Goal: Task Accomplishment & Management: Complete application form

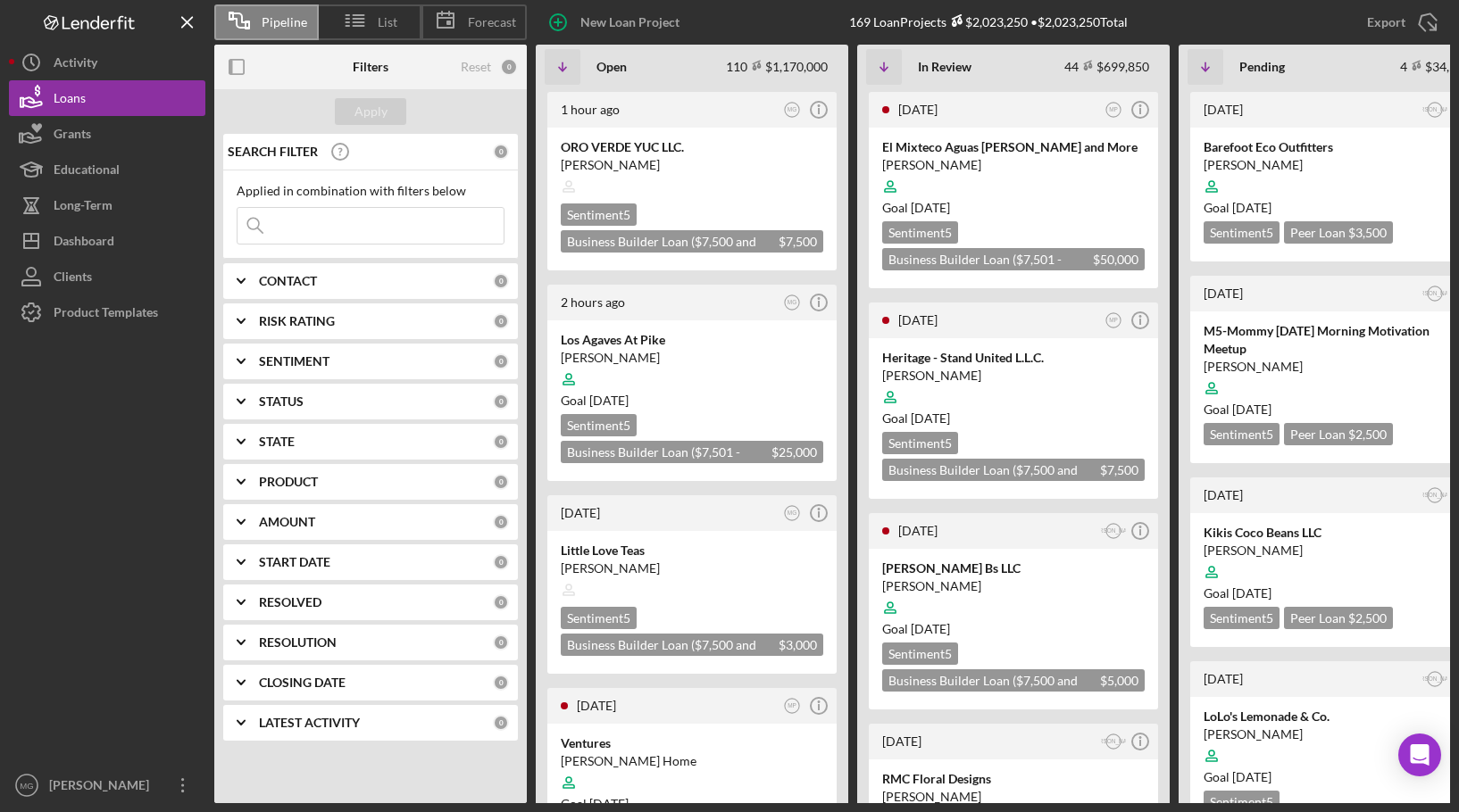
click at [348, 234] on input at bounding box center [371, 226] width 266 height 35
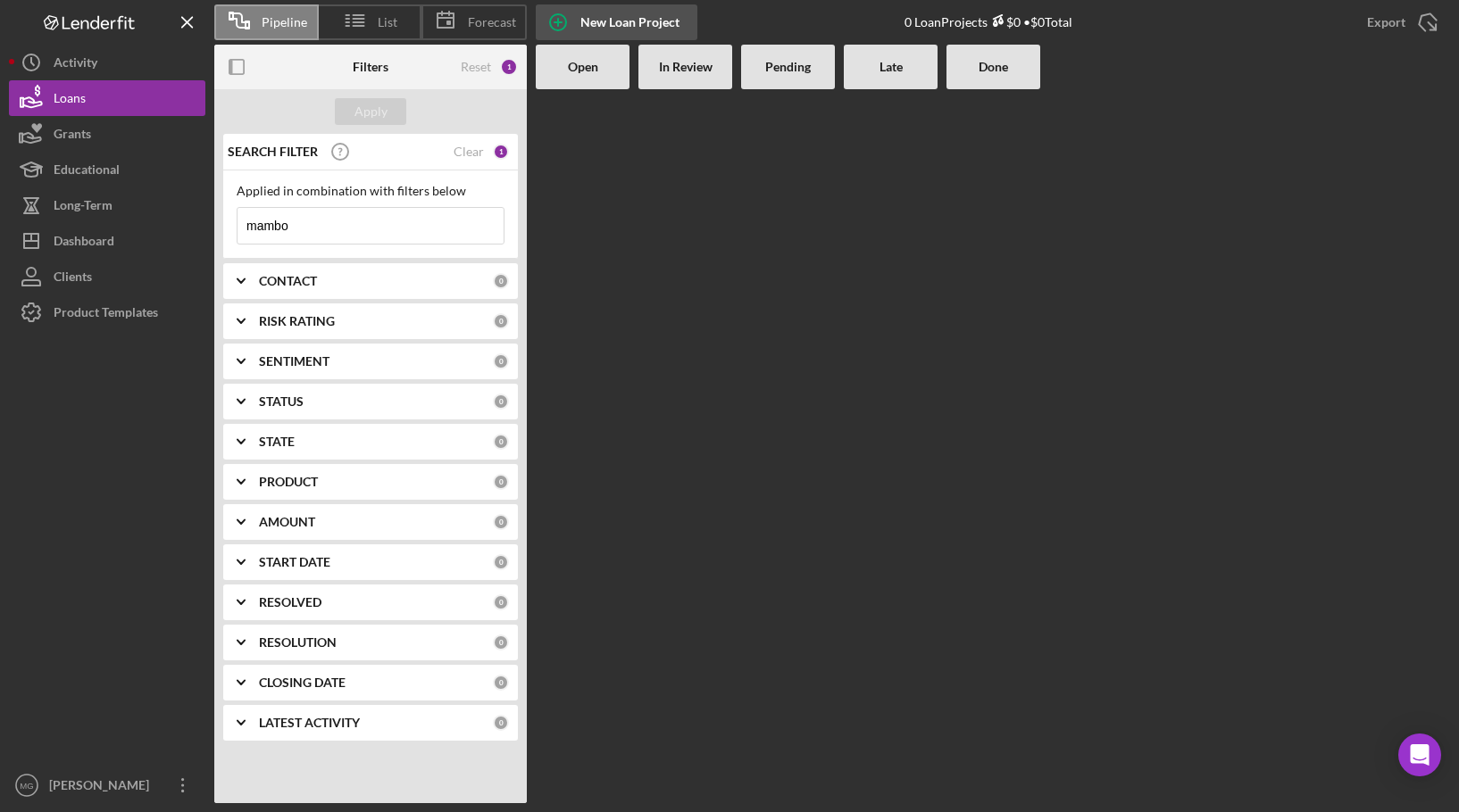
type input "mambo"
click at [627, 14] on div "New Loan Project" at bounding box center [629, 22] width 99 height 35
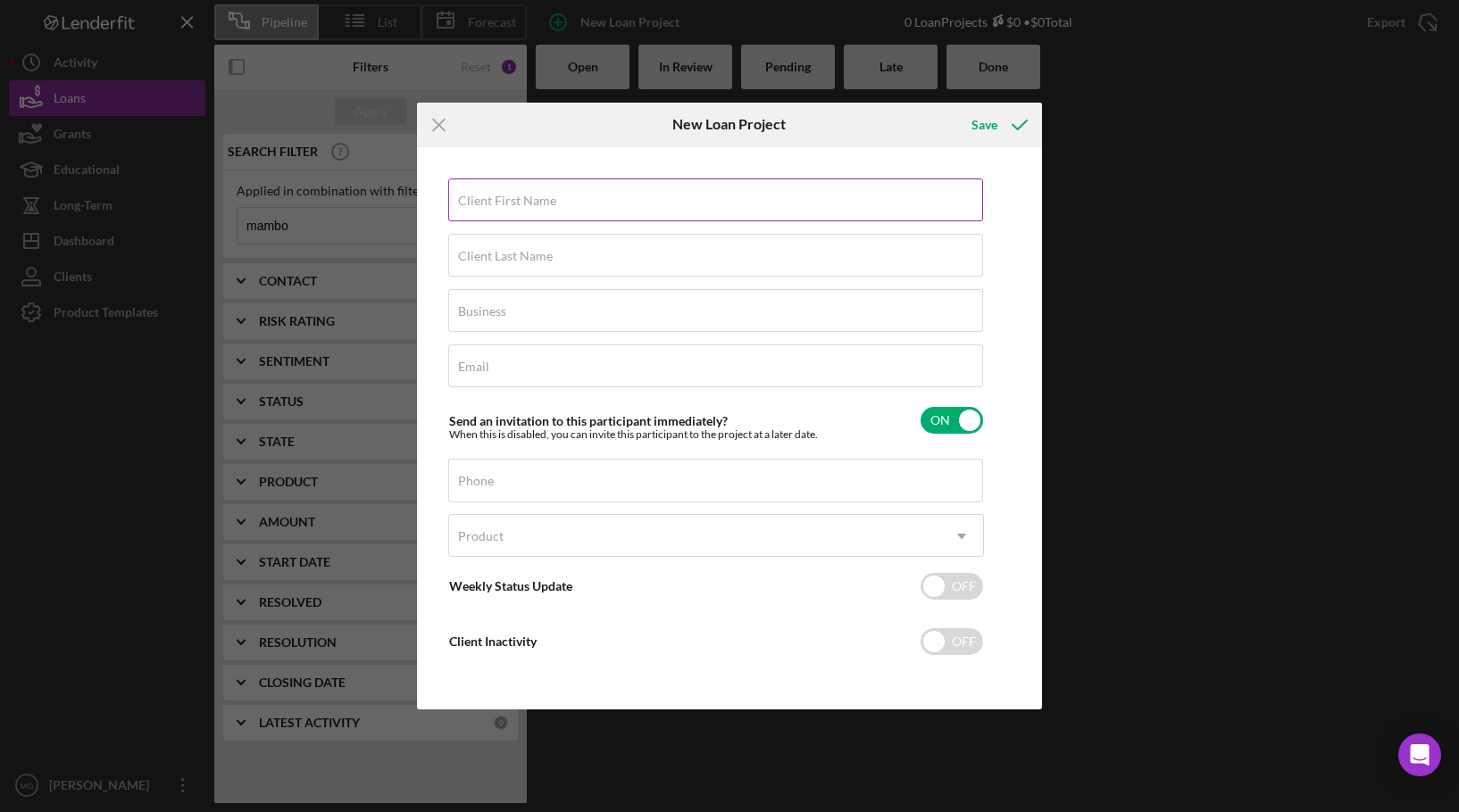
click at [585, 213] on input "Client First Name" at bounding box center [715, 200] width 534 height 43
type input "[PERSON_NAME]"
type input "Mambo"
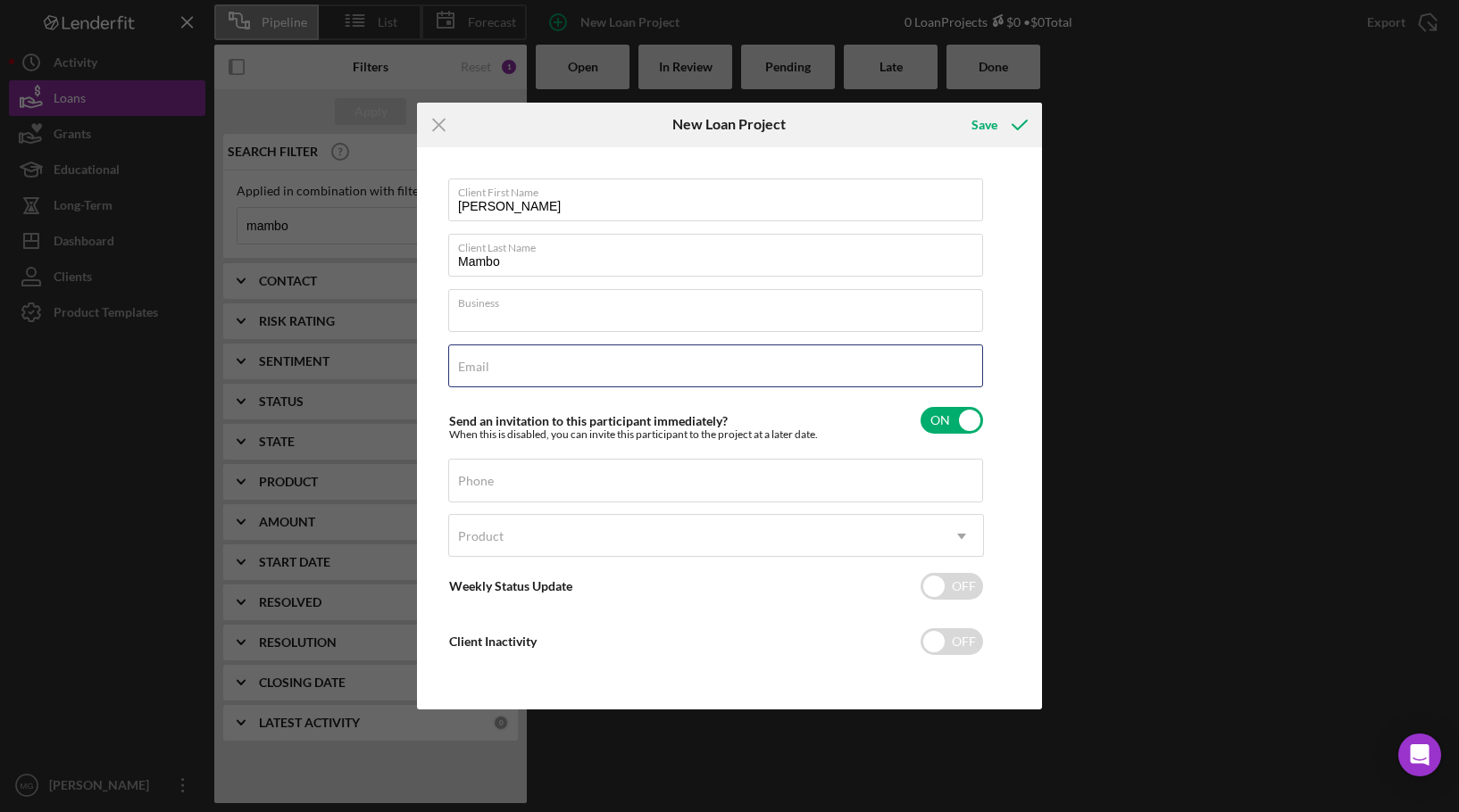
click at [546, 346] on div "Client First Name [PERSON_NAME] Client Last Name Mambo Business Required Email …" at bounding box center [716, 428] width 535 height 501
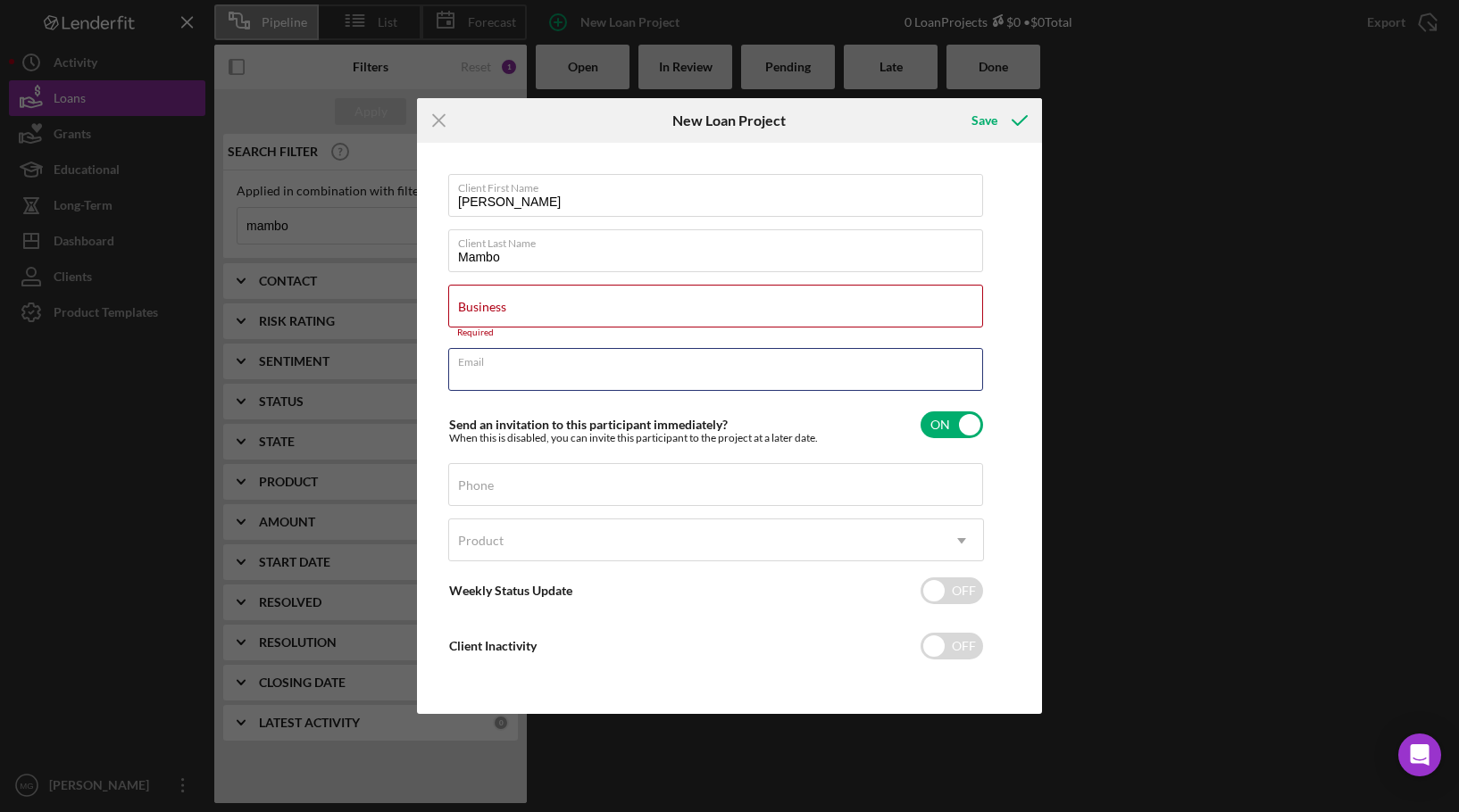
paste input "[EMAIL_ADDRESS][DOMAIN_NAME]"
type input "[EMAIL_ADDRESS][DOMAIN_NAME]"
click at [552, 299] on div "Business Required" at bounding box center [716, 311] width 535 height 54
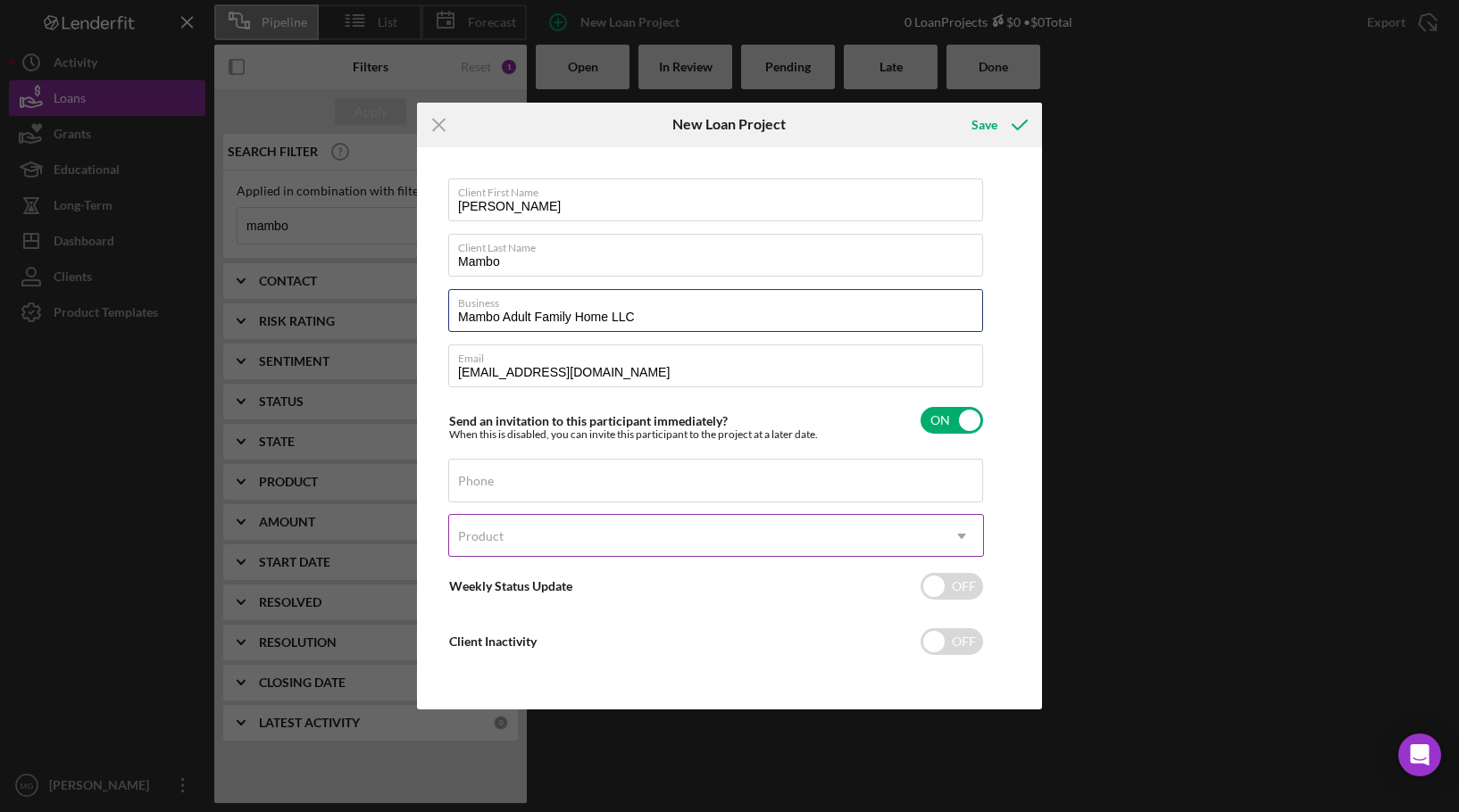
type input "Mambo Adult Family Home LLC"
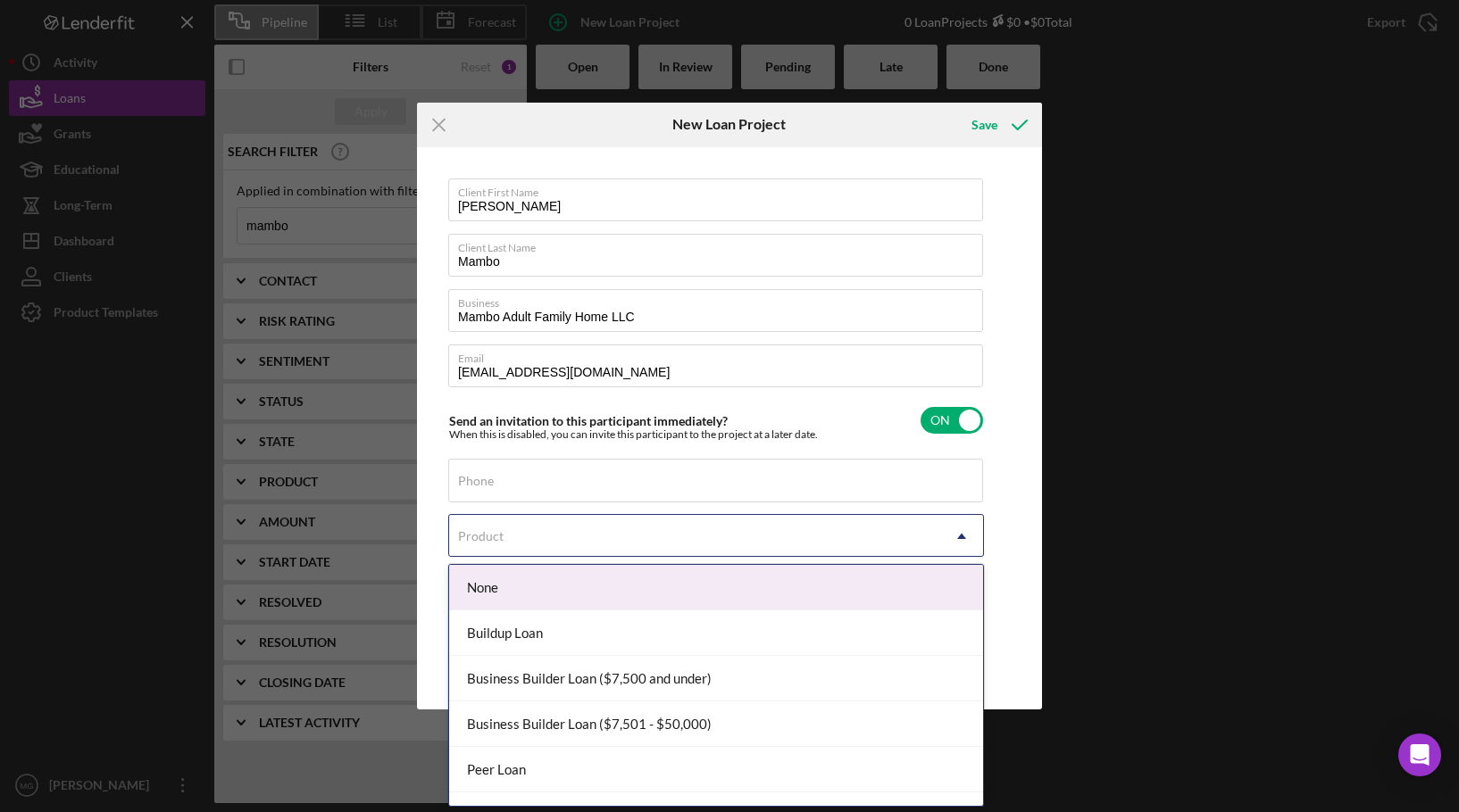
click at [616, 530] on div "Product" at bounding box center [694, 536] width 491 height 41
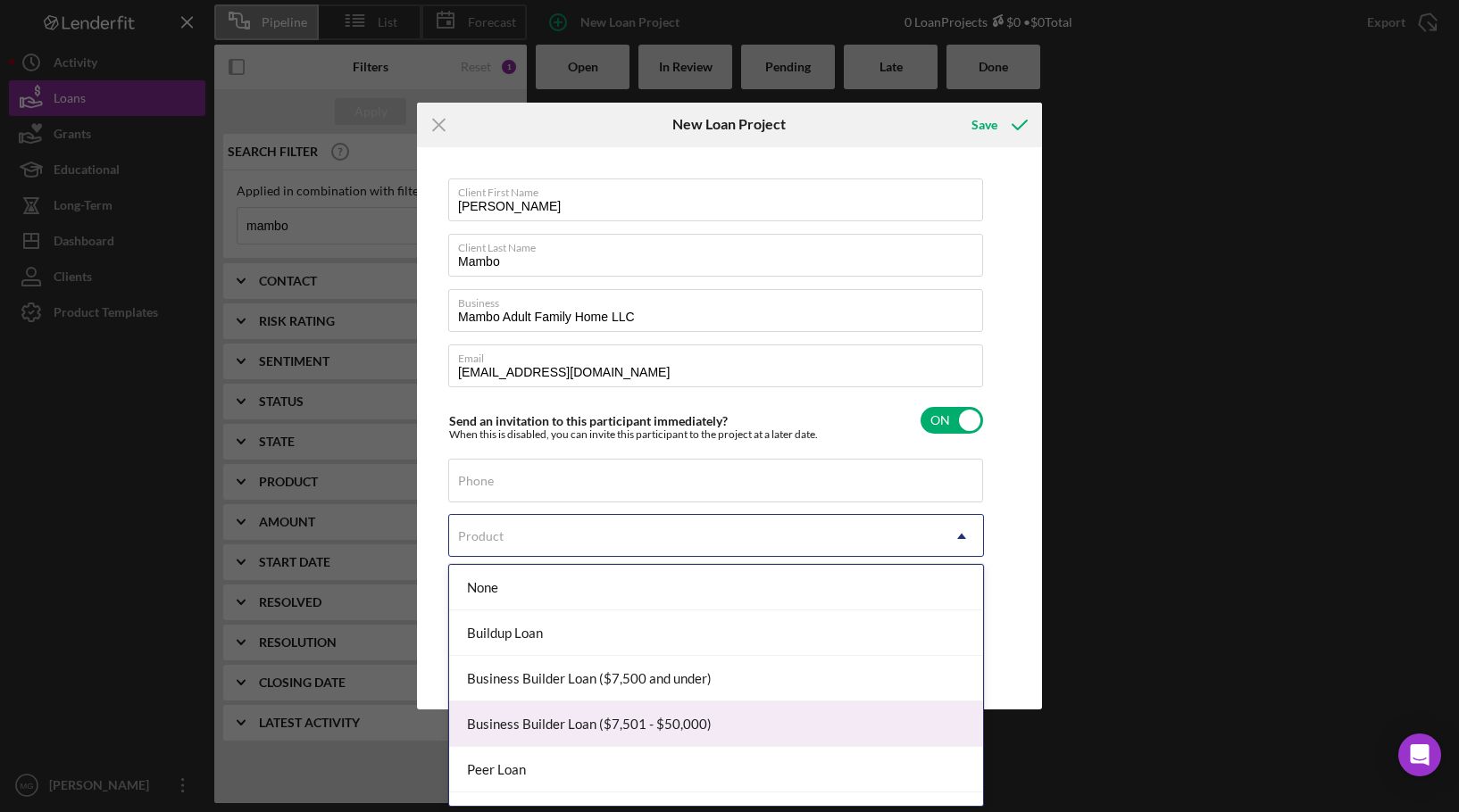
click at [647, 724] on div "Business Builder Loan ($7,501 - $50,000)" at bounding box center [716, 724] width 533 height 46
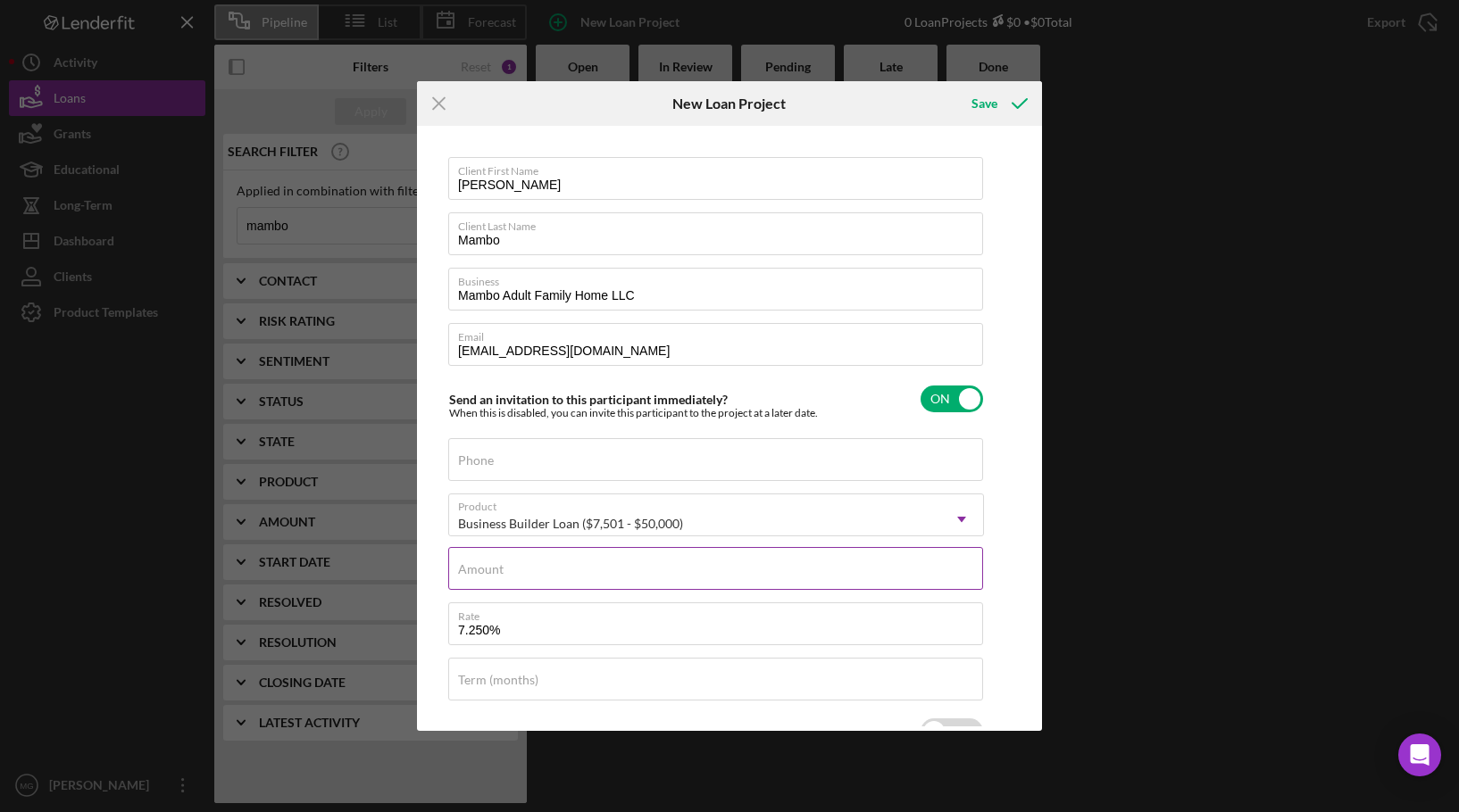
click at [598, 558] on div "Amount" at bounding box center [716, 570] width 535 height 45
type input "$40,000"
click at [533, 681] on label "Term (months)" at bounding box center [498, 679] width 80 height 14
click at [533, 681] on input "Term (months)" at bounding box center [715, 679] width 534 height 43
type input "60"
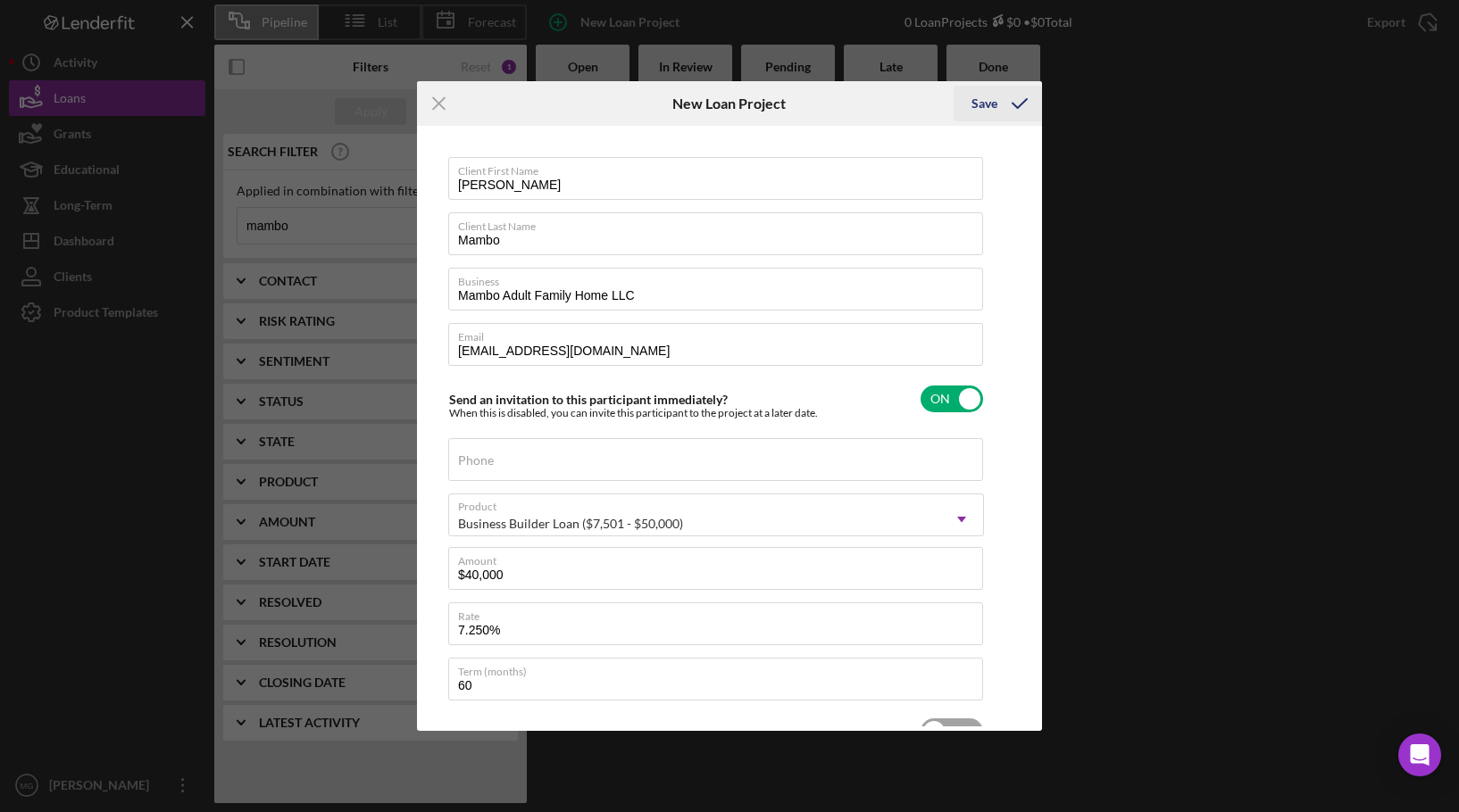
click at [984, 102] on div "Save" at bounding box center [984, 103] width 26 height 35
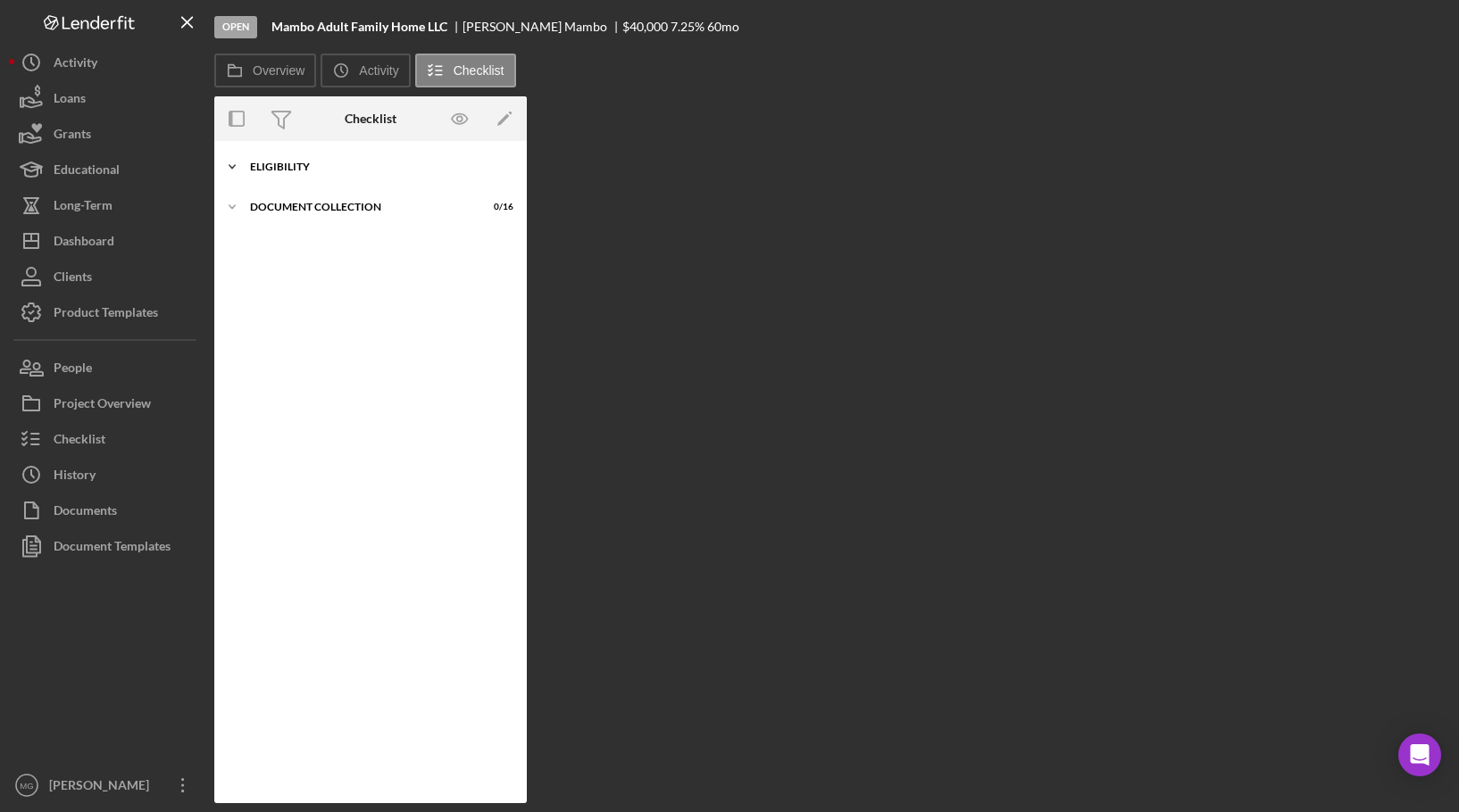
click at [230, 165] on polyline at bounding box center [232, 167] width 6 height 4
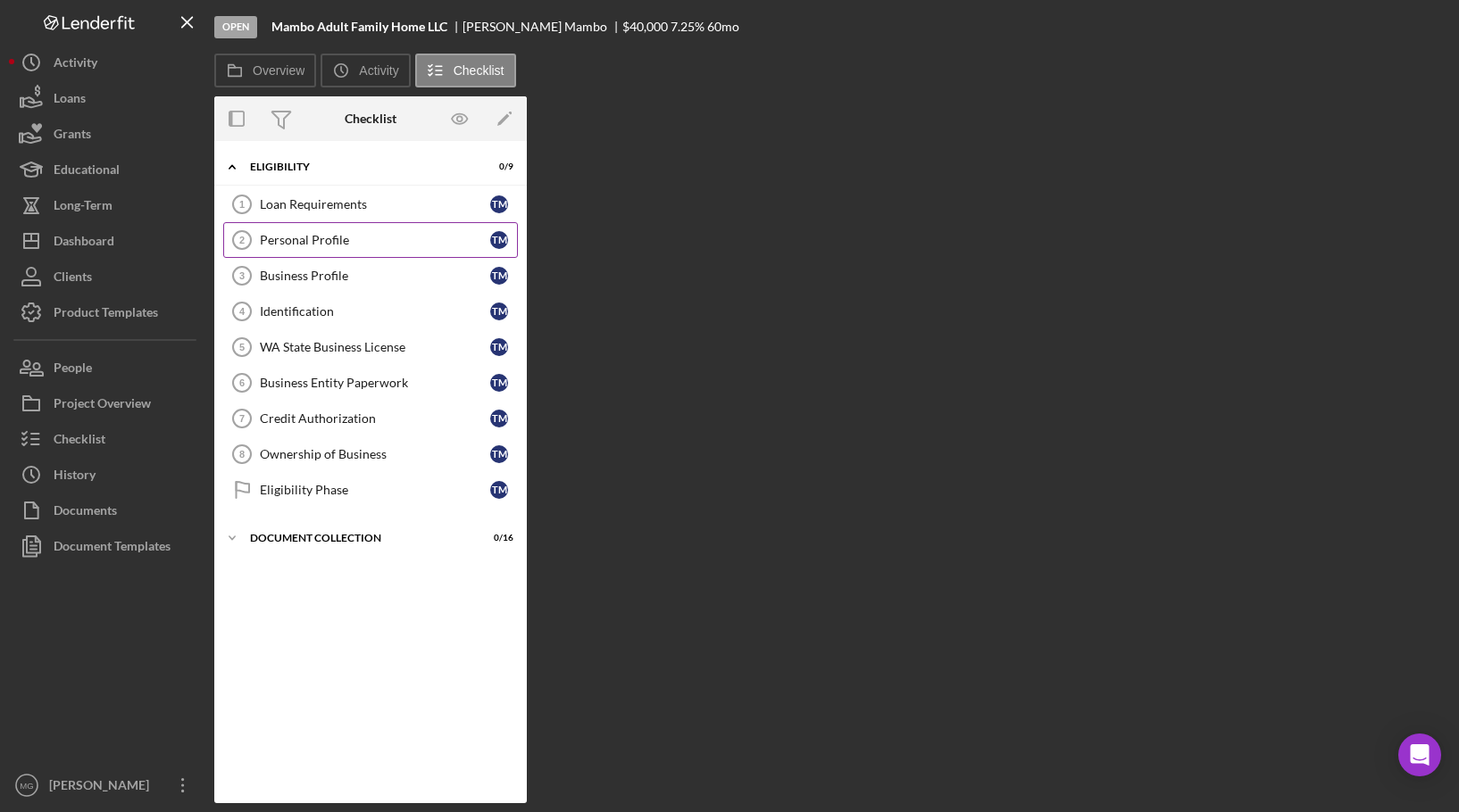
click at [293, 239] on div "Personal Profile" at bounding box center [375, 240] width 230 height 14
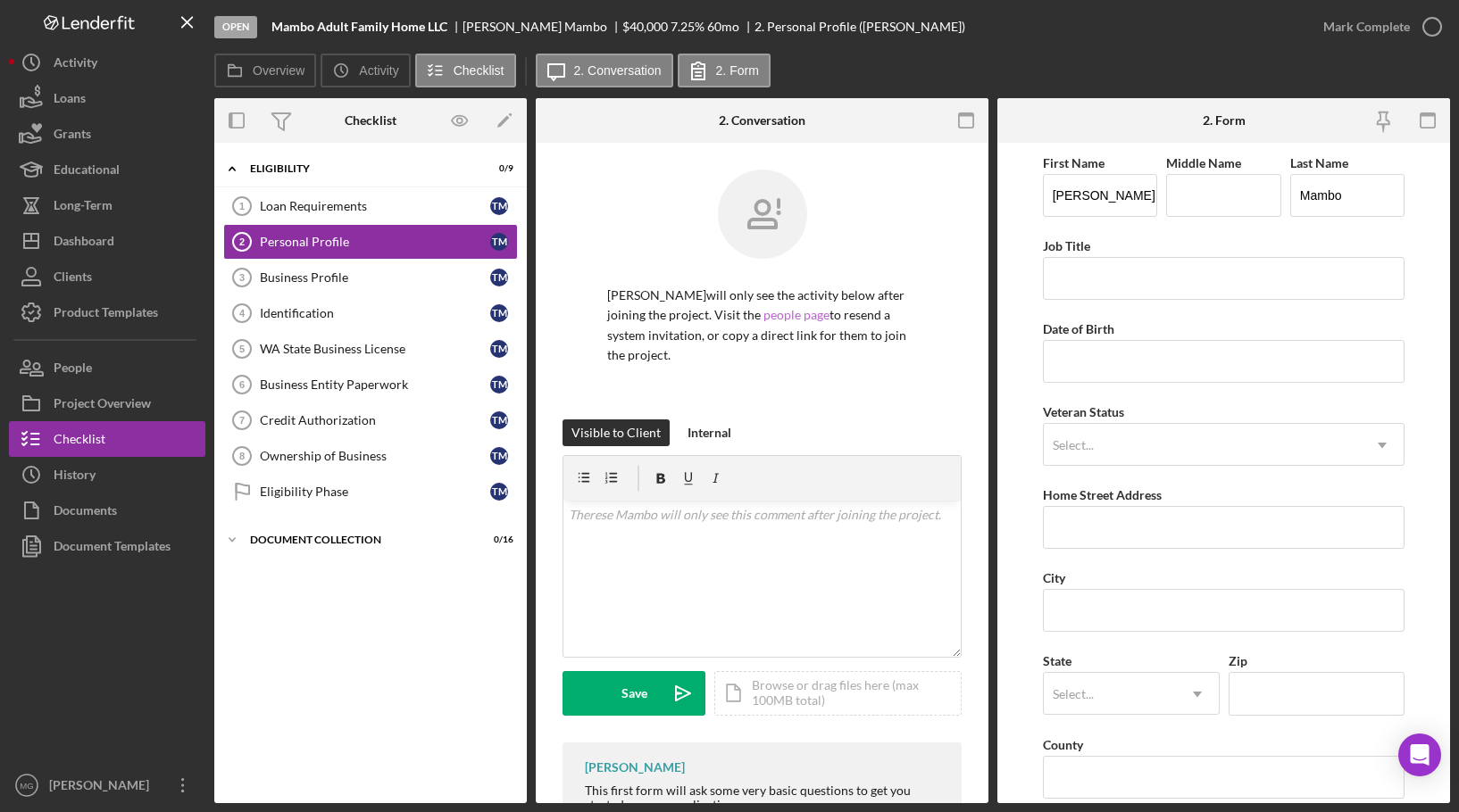
click at [793, 311] on link "people page" at bounding box center [795, 314] width 66 height 15
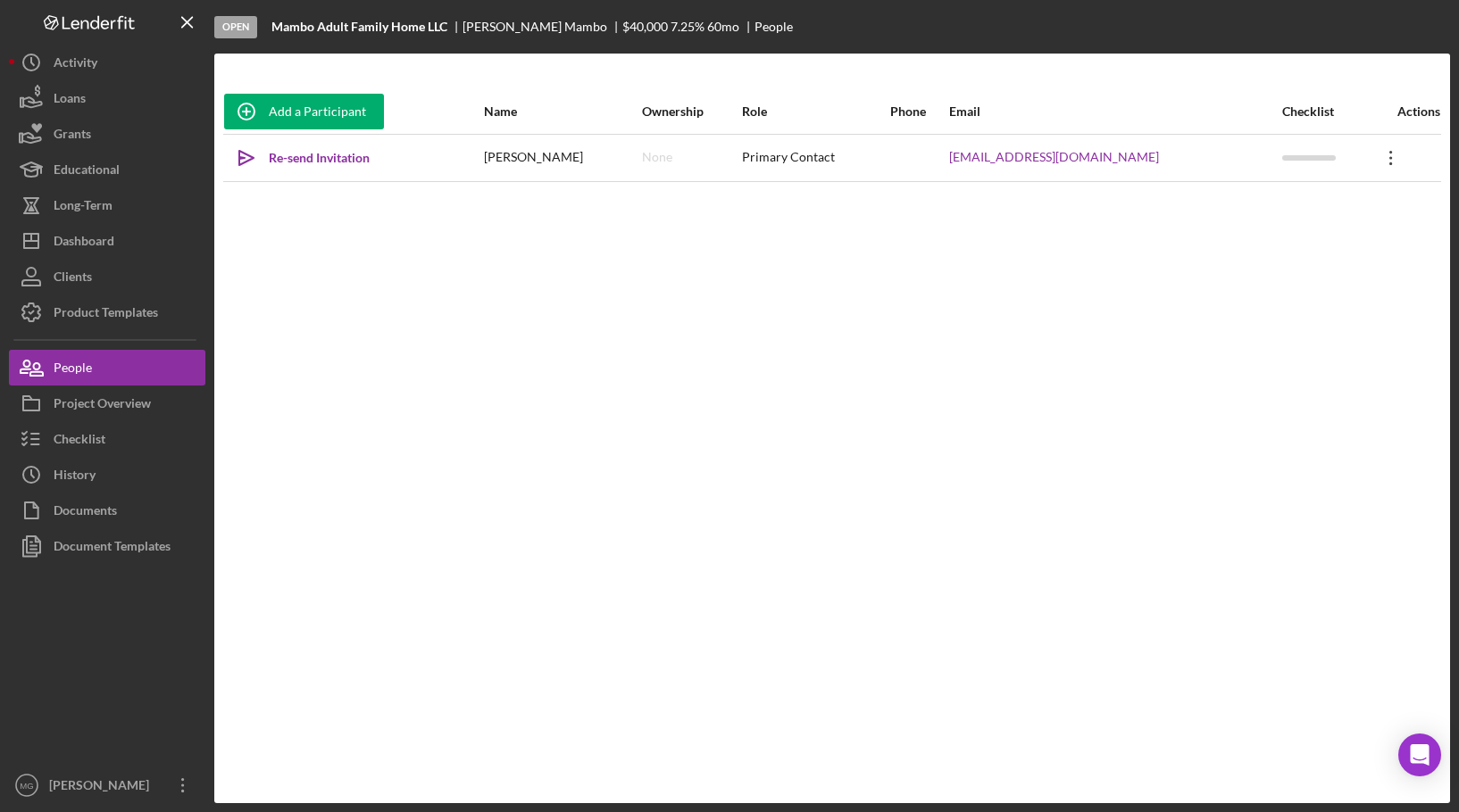
click at [1381, 161] on icon "Icon/Overflow" at bounding box center [1391, 158] width 45 height 45
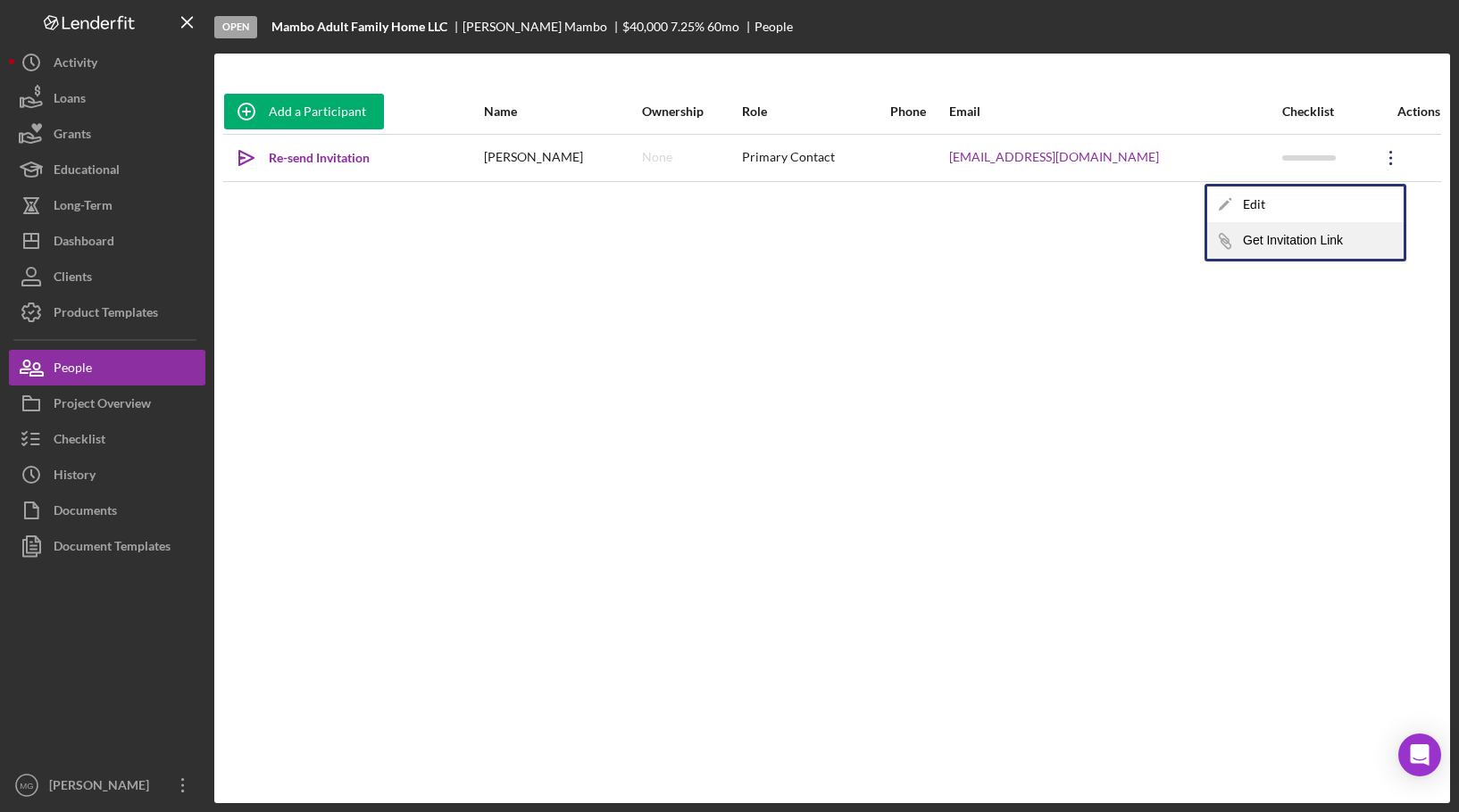
click at [1315, 247] on button "Icon/Link Get Invitation Link" at bounding box center [1305, 241] width 196 height 35
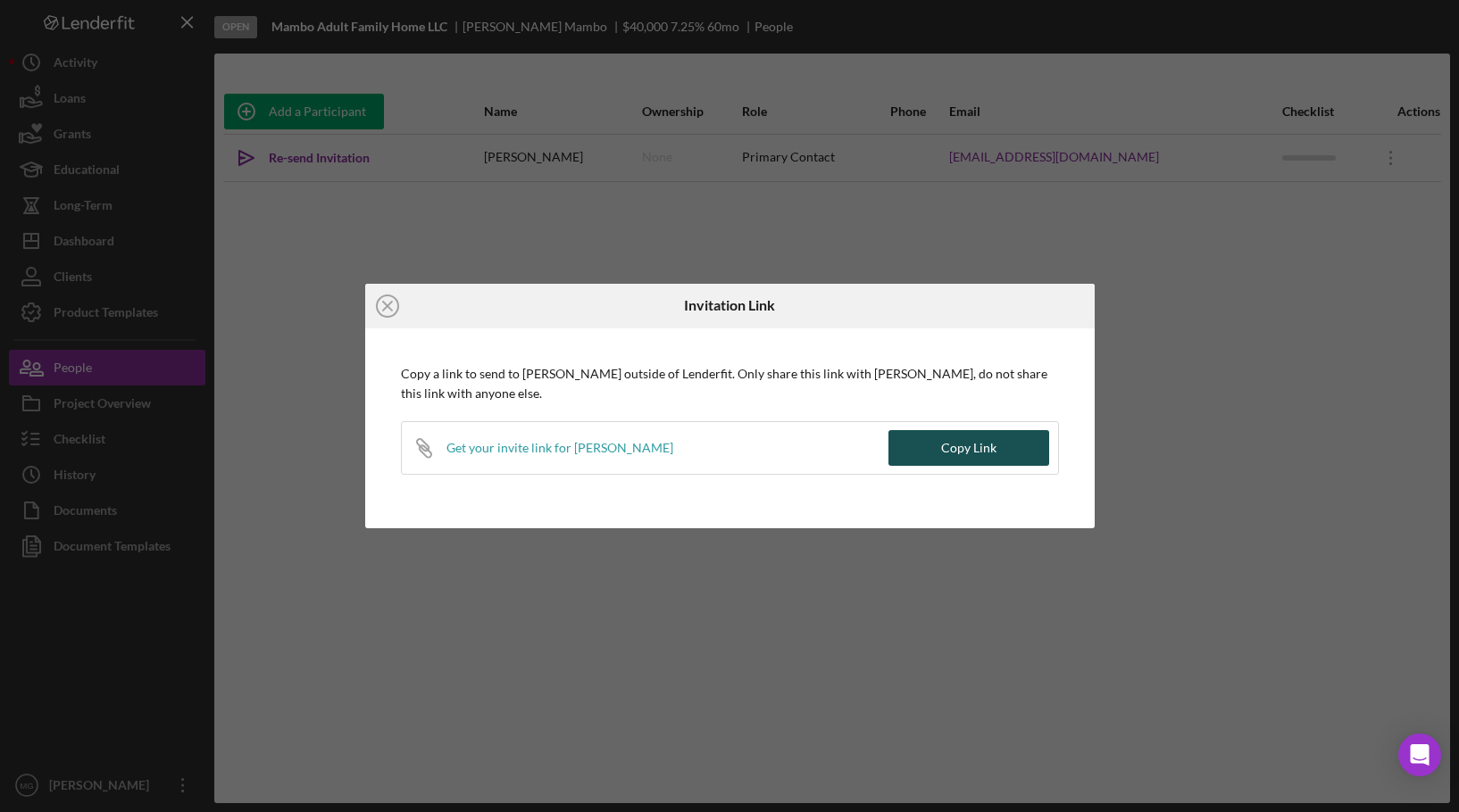
click at [979, 456] on div "Copy Link" at bounding box center [969, 448] width 56 height 35
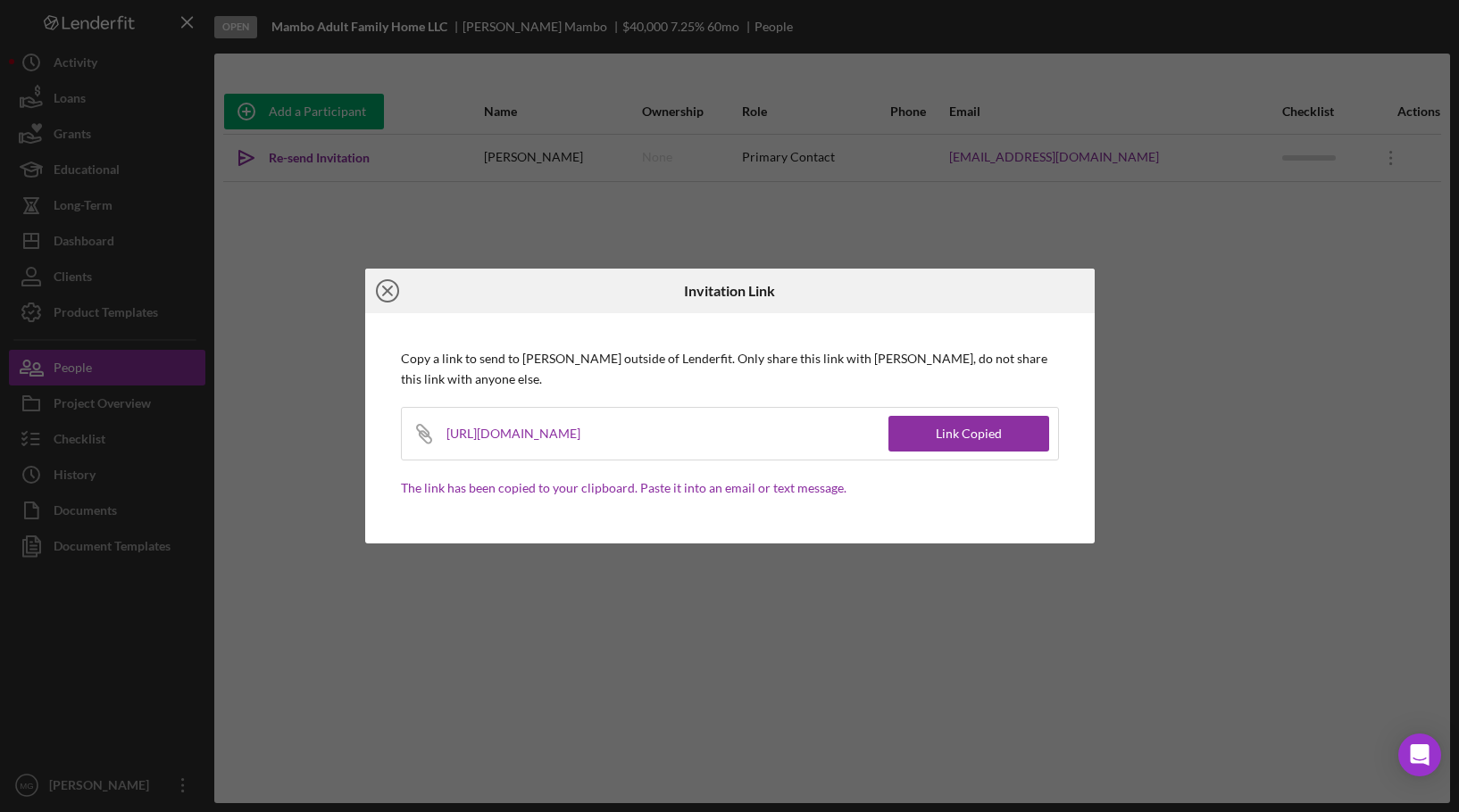
click at [386, 283] on icon "Icon/Close" at bounding box center [388, 291] width 45 height 45
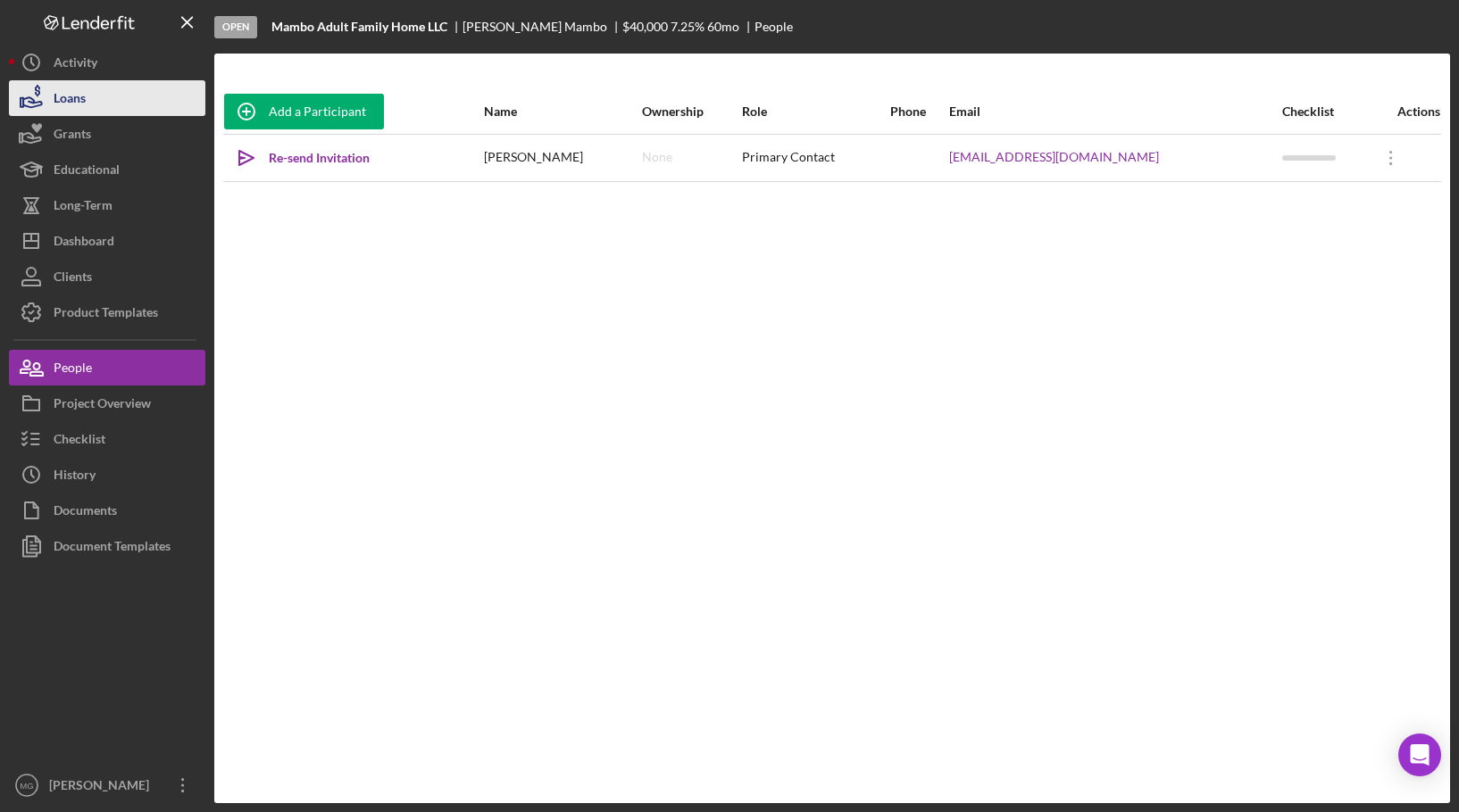
click at [79, 94] on div "Loans" at bounding box center [70, 99] width 33 height 40
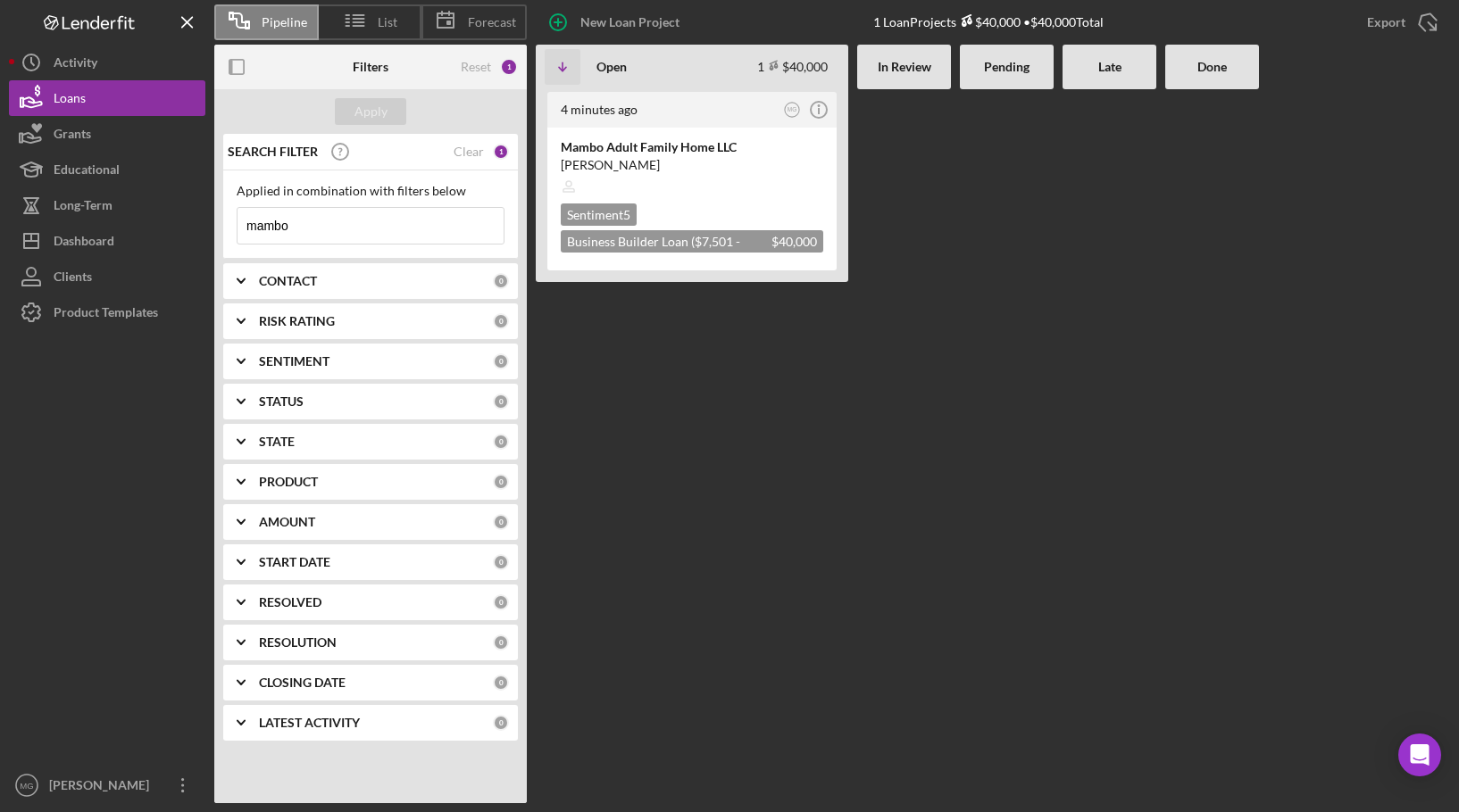
click at [392, 228] on input "mambo" at bounding box center [371, 226] width 266 height 35
drag, startPoint x: 345, startPoint y: 221, endPoint x: 229, endPoint y: 230, distance: 116.3
click at [229, 230] on div "Applied in combination with filters below mambo Icon/Menu Close" at bounding box center [370, 214] width 295 height 88
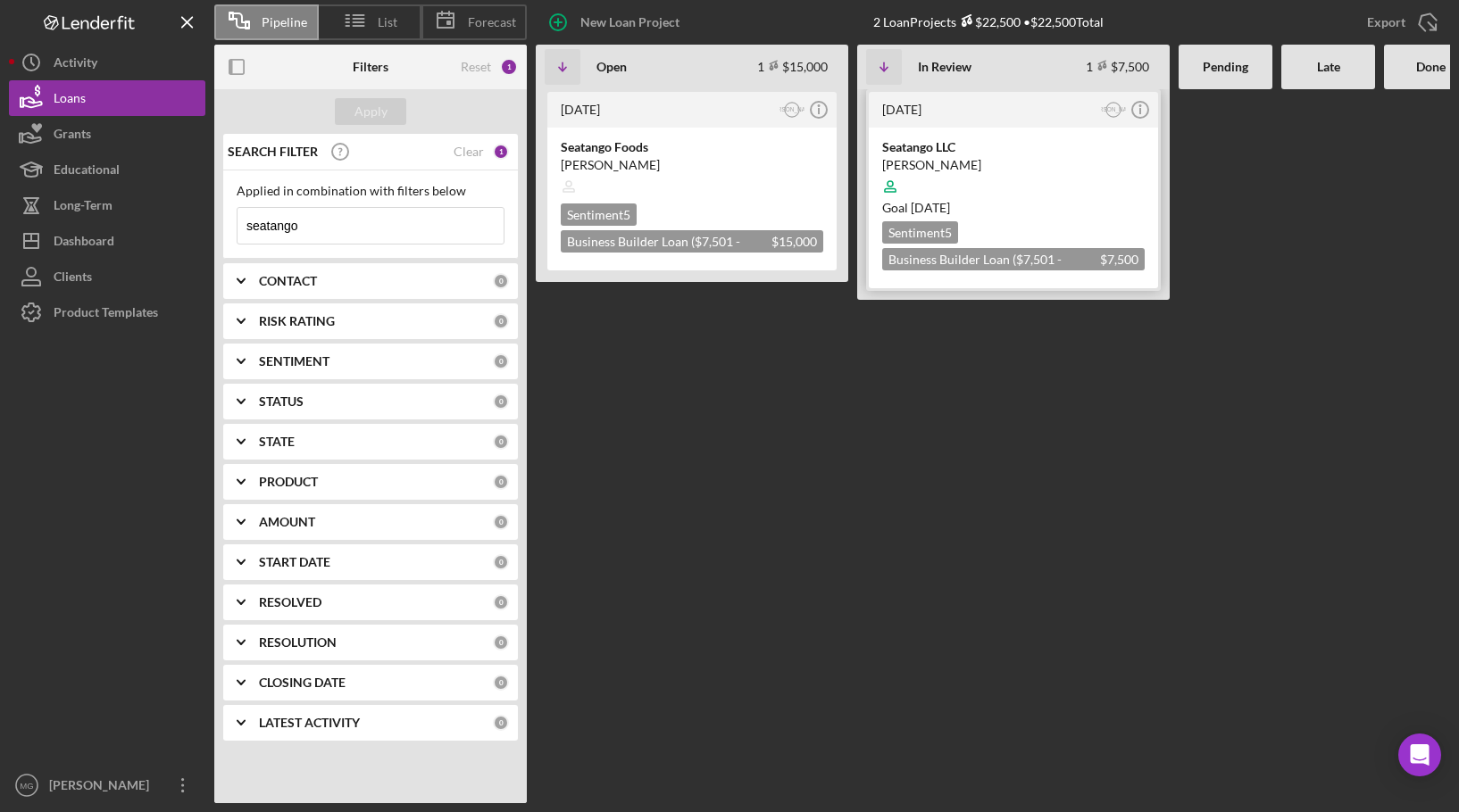
type input "seatango"
click at [1058, 188] on div at bounding box center [1013, 187] width 262 height 34
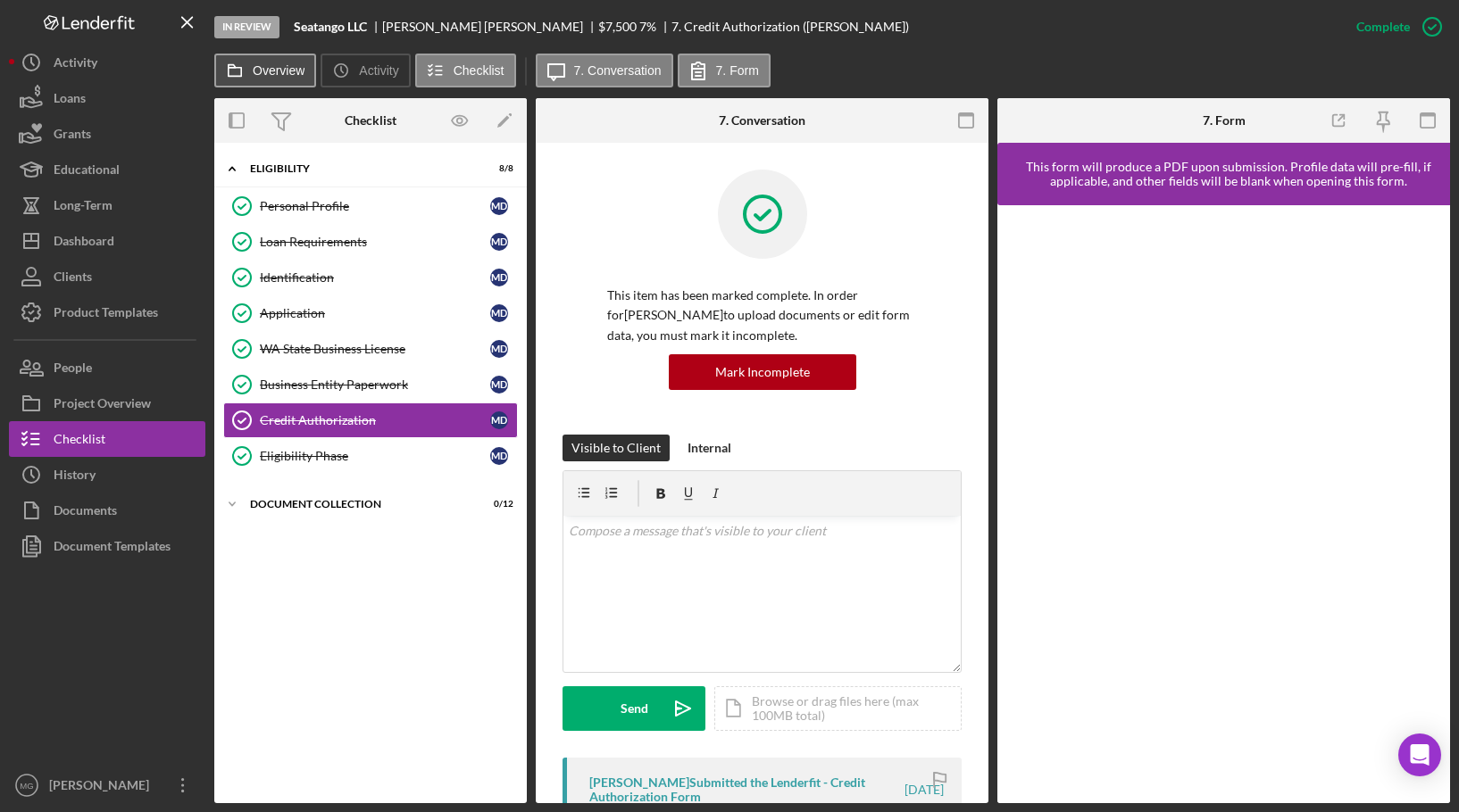
click at [280, 69] on label "Overview" at bounding box center [279, 70] width 52 height 14
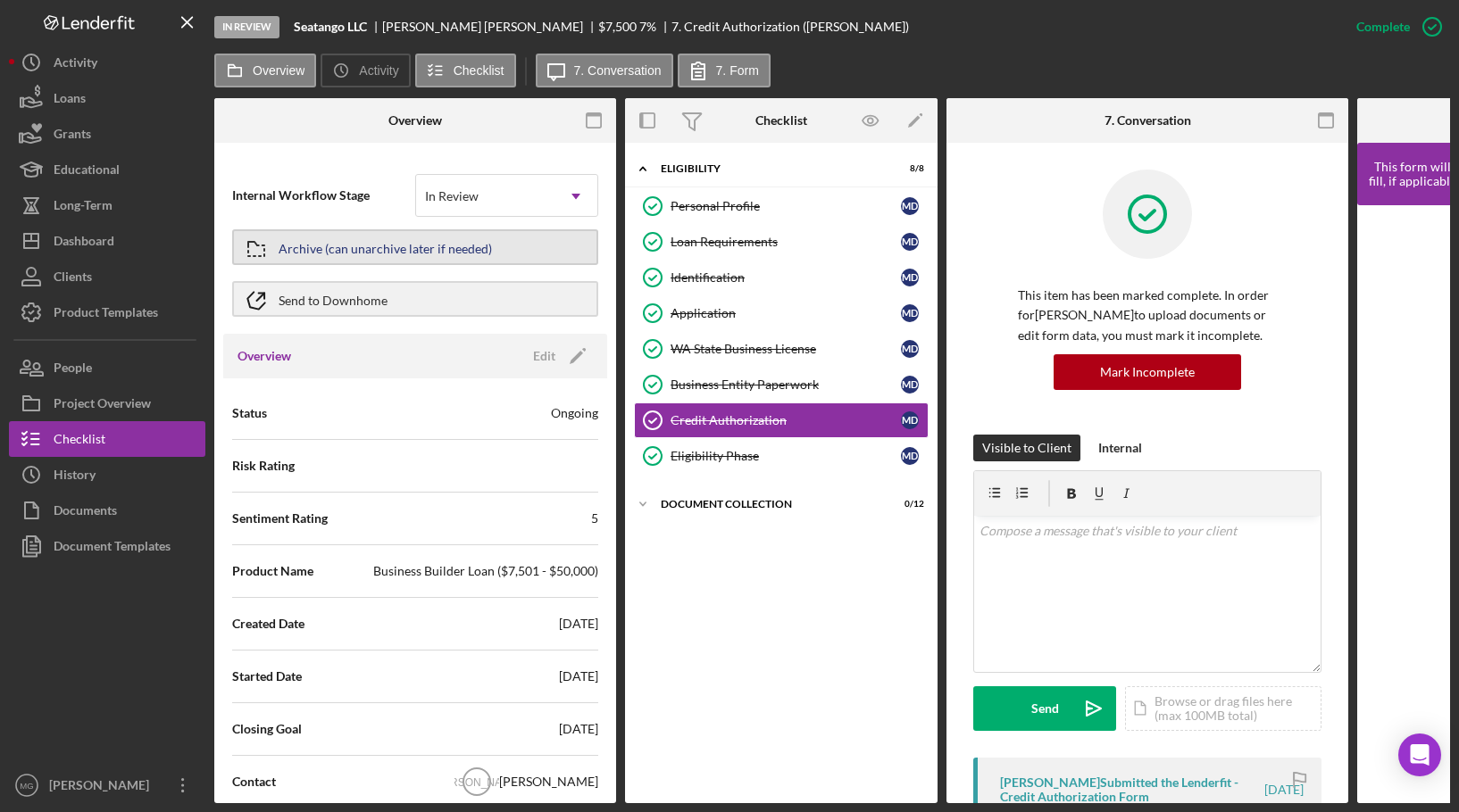
click at [342, 240] on div "Archive (can unarchive later if needed)" at bounding box center [386, 247] width 214 height 33
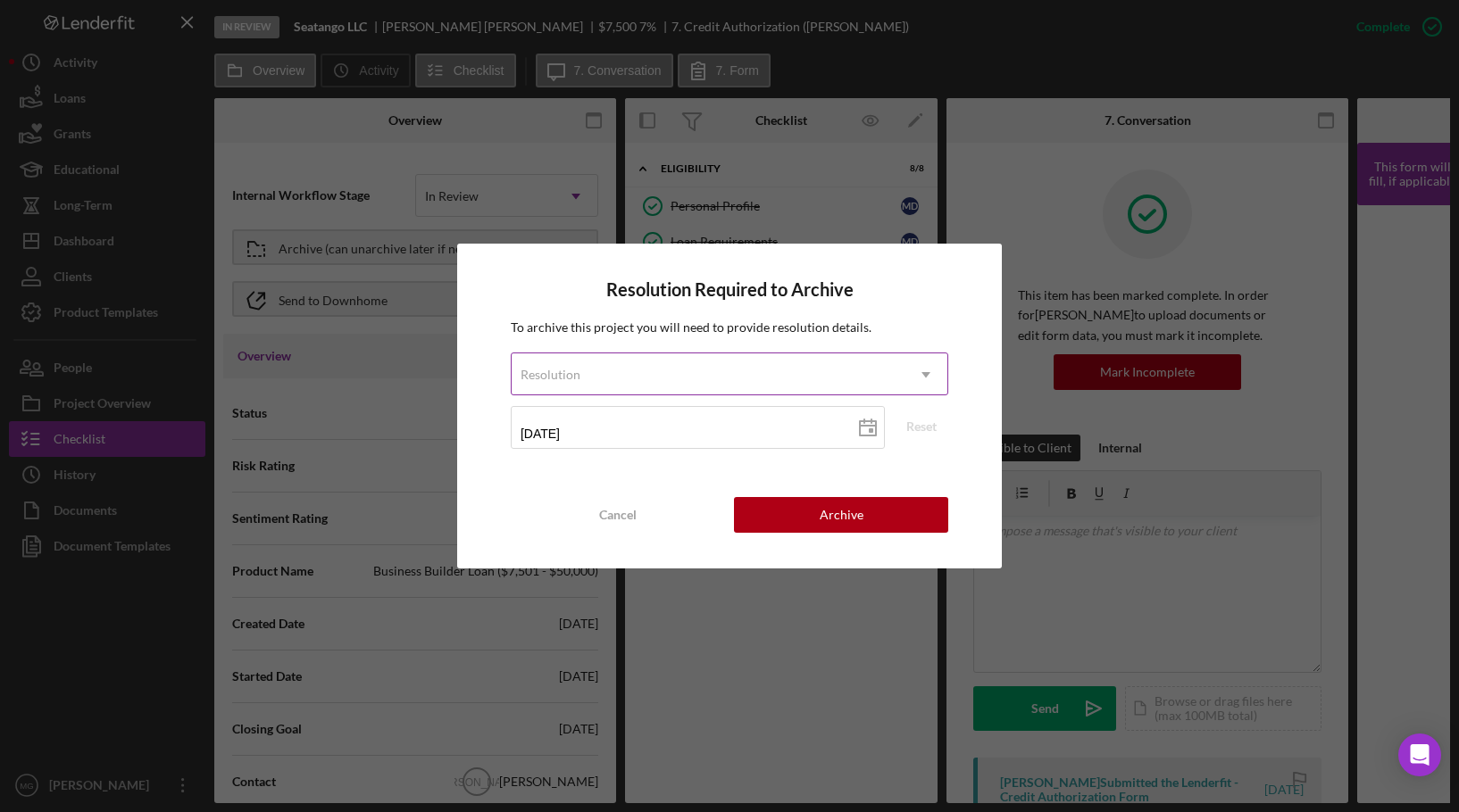
click at [721, 378] on div "Resolution" at bounding box center [707, 374] width 393 height 41
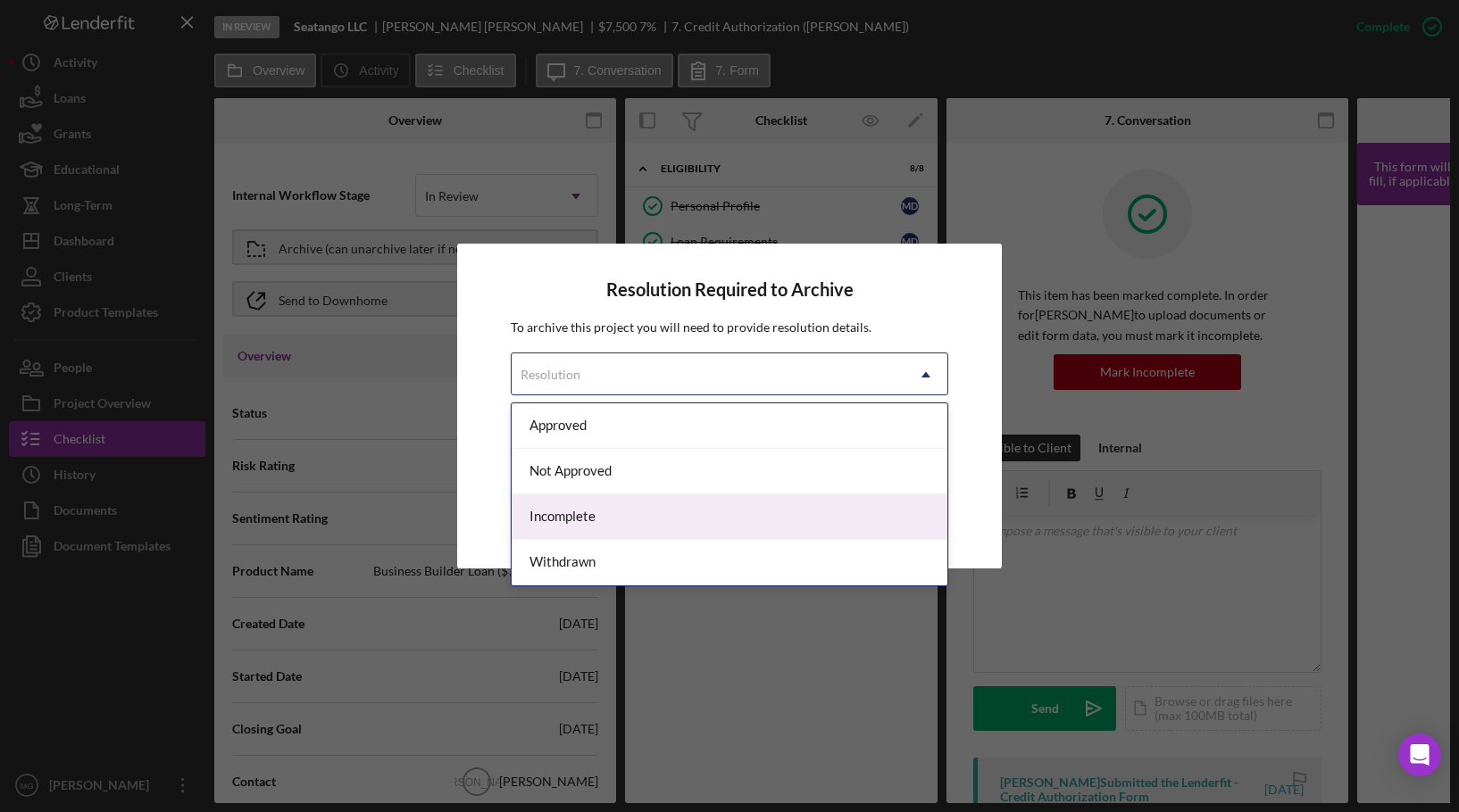
click at [707, 509] on div "Incomplete" at bounding box center [729, 517] width 436 height 46
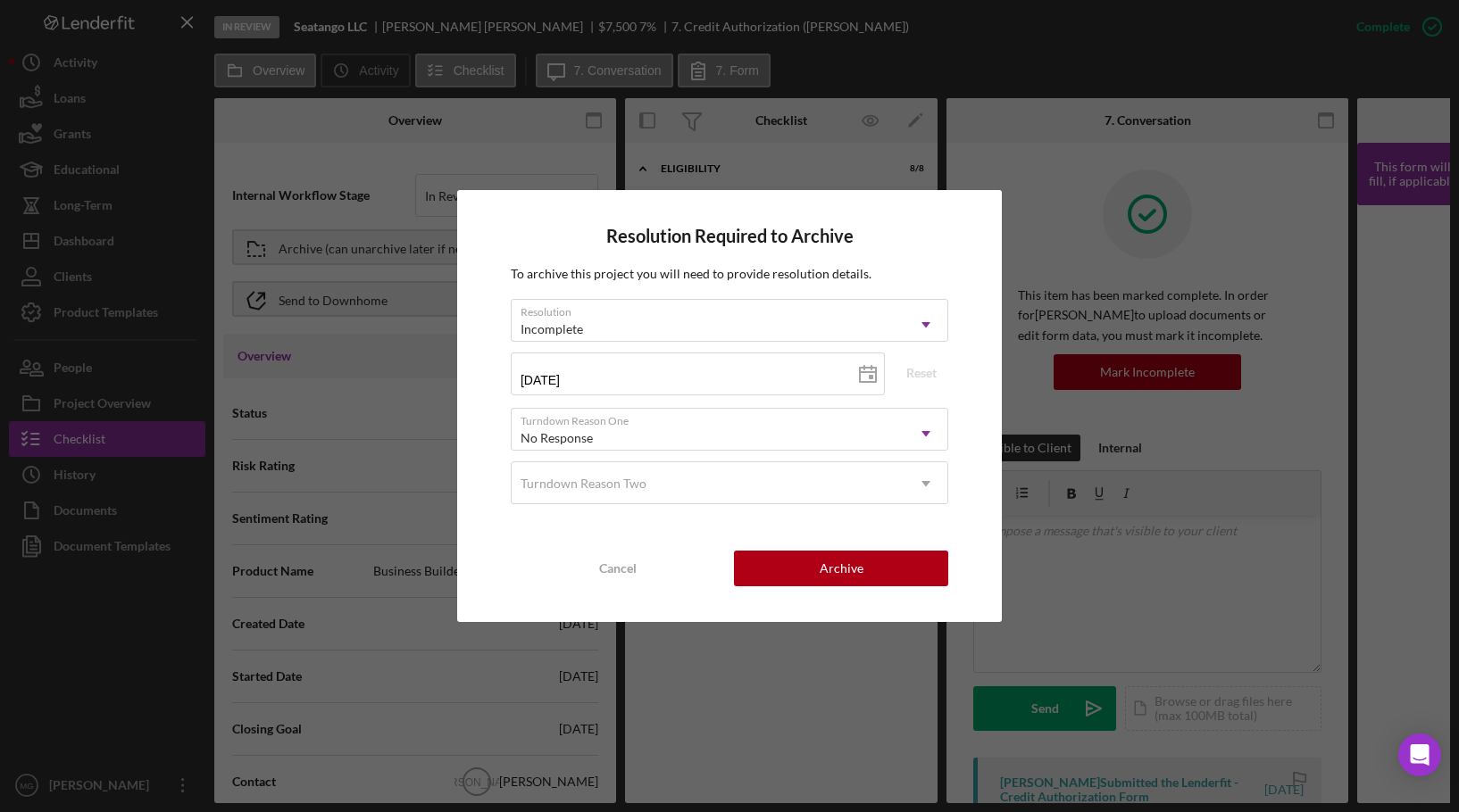
click at [859, 593] on div "Resolution Required to Archive To archive this project you will need to provide…" at bounding box center [730, 406] width 545 height 431
click at [863, 560] on button "Archive" at bounding box center [841, 569] width 215 height 35
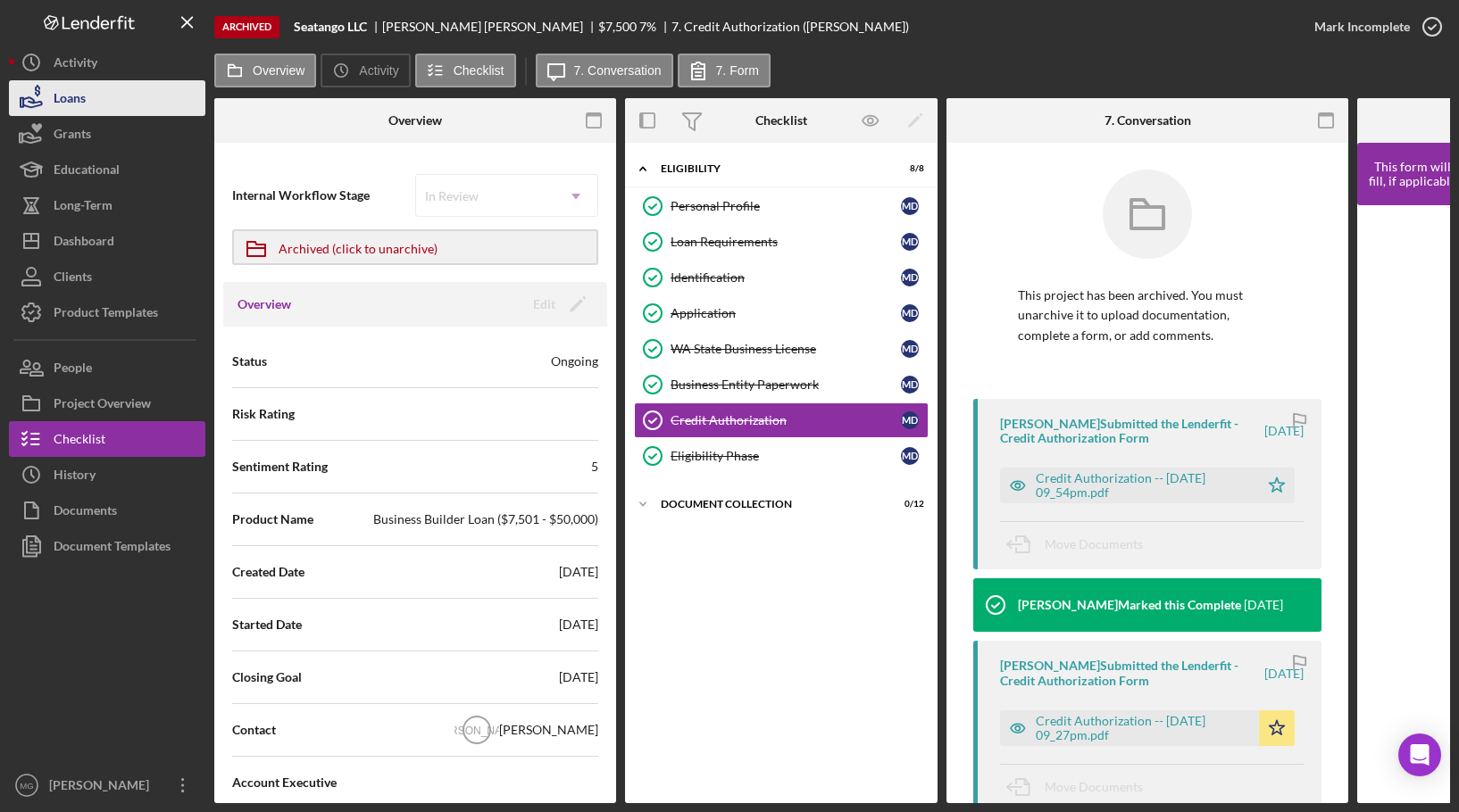
click at [134, 100] on button "Loans" at bounding box center [107, 98] width 196 height 35
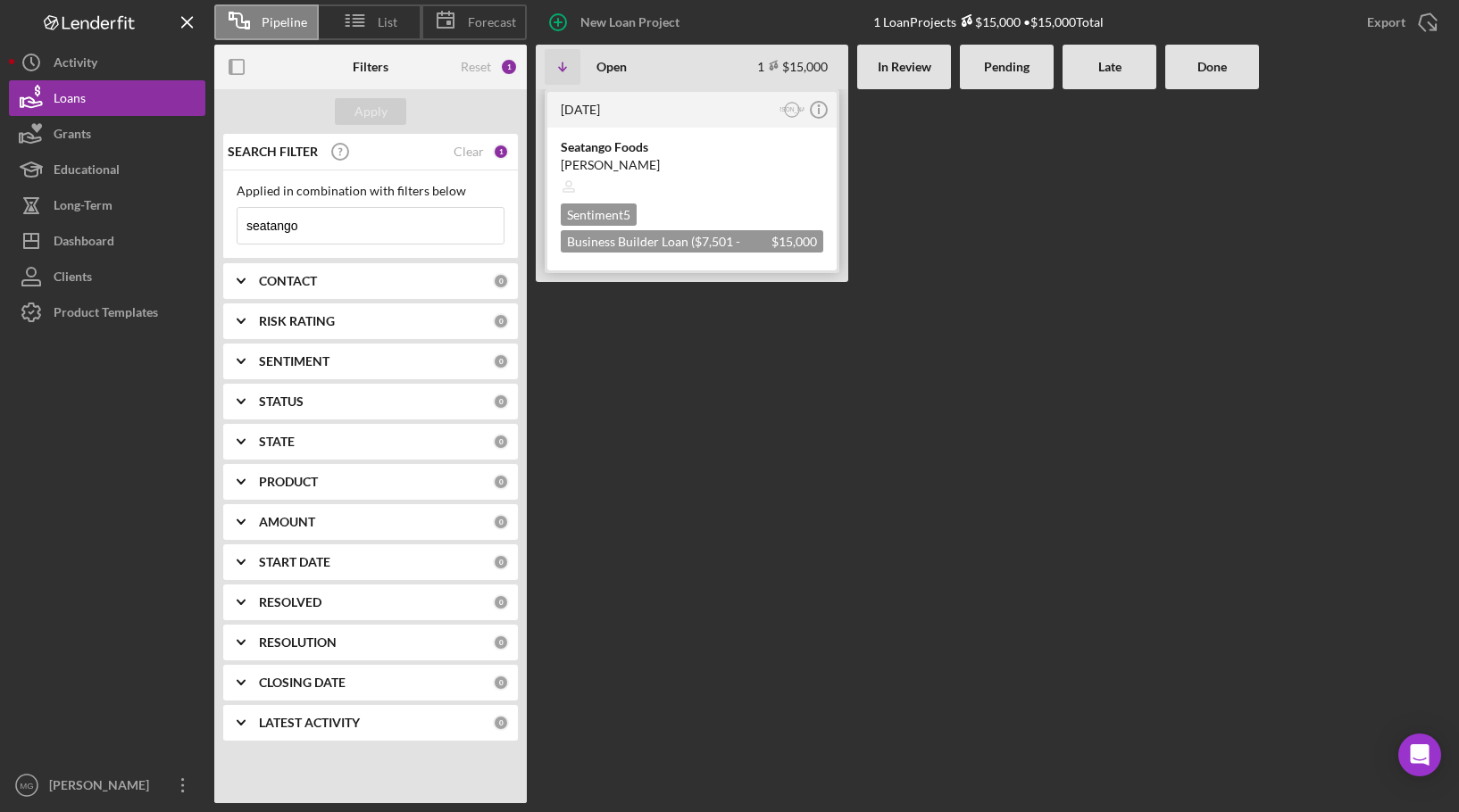
click at [752, 184] on div at bounding box center [691, 187] width 262 height 34
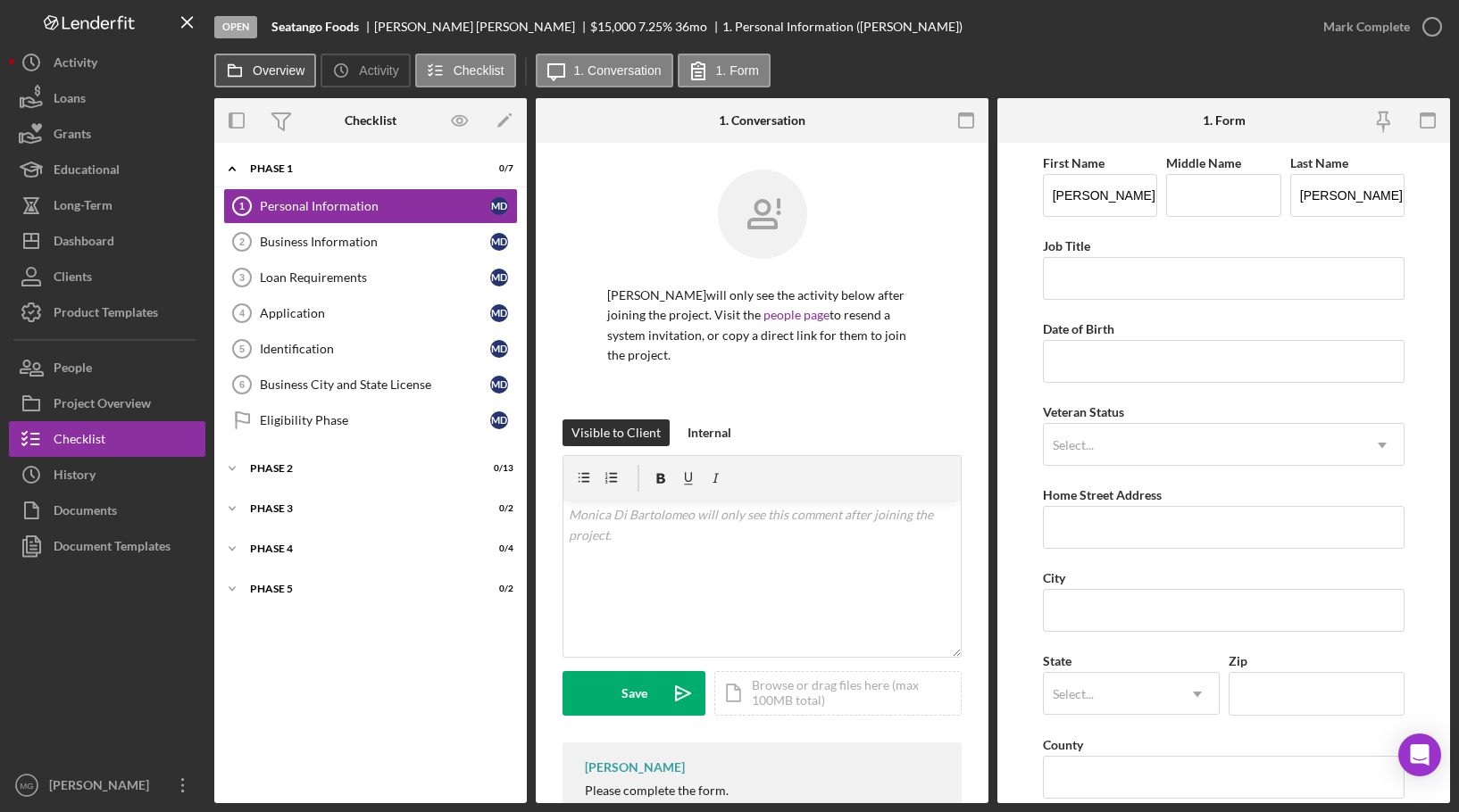
click at [275, 79] on button "Overview" at bounding box center [266, 71] width 102 height 34
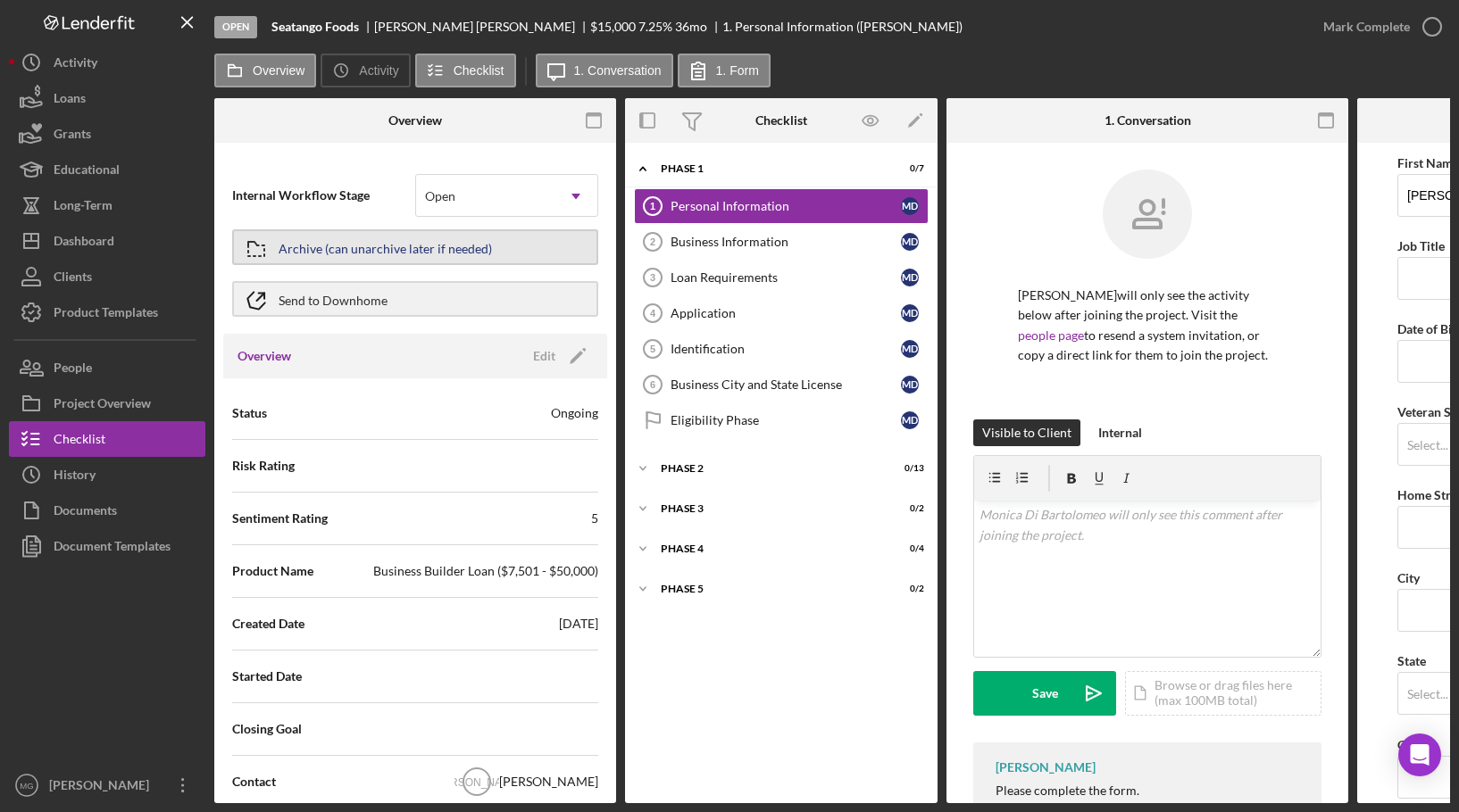
click at [374, 231] on div "Archive (can unarchive later if needed)" at bounding box center [386, 247] width 214 height 33
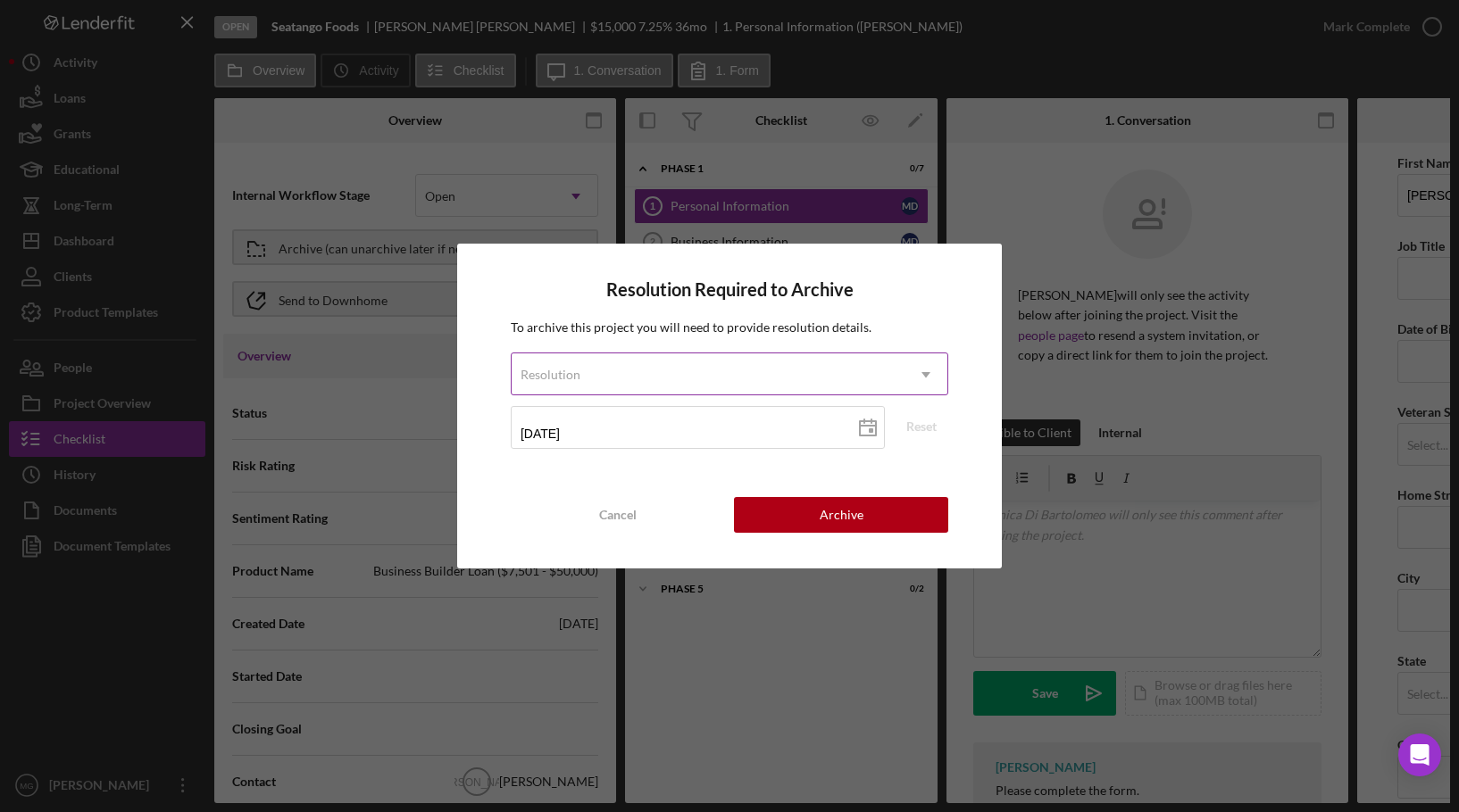
click at [659, 370] on div "Resolution" at bounding box center [707, 374] width 393 height 41
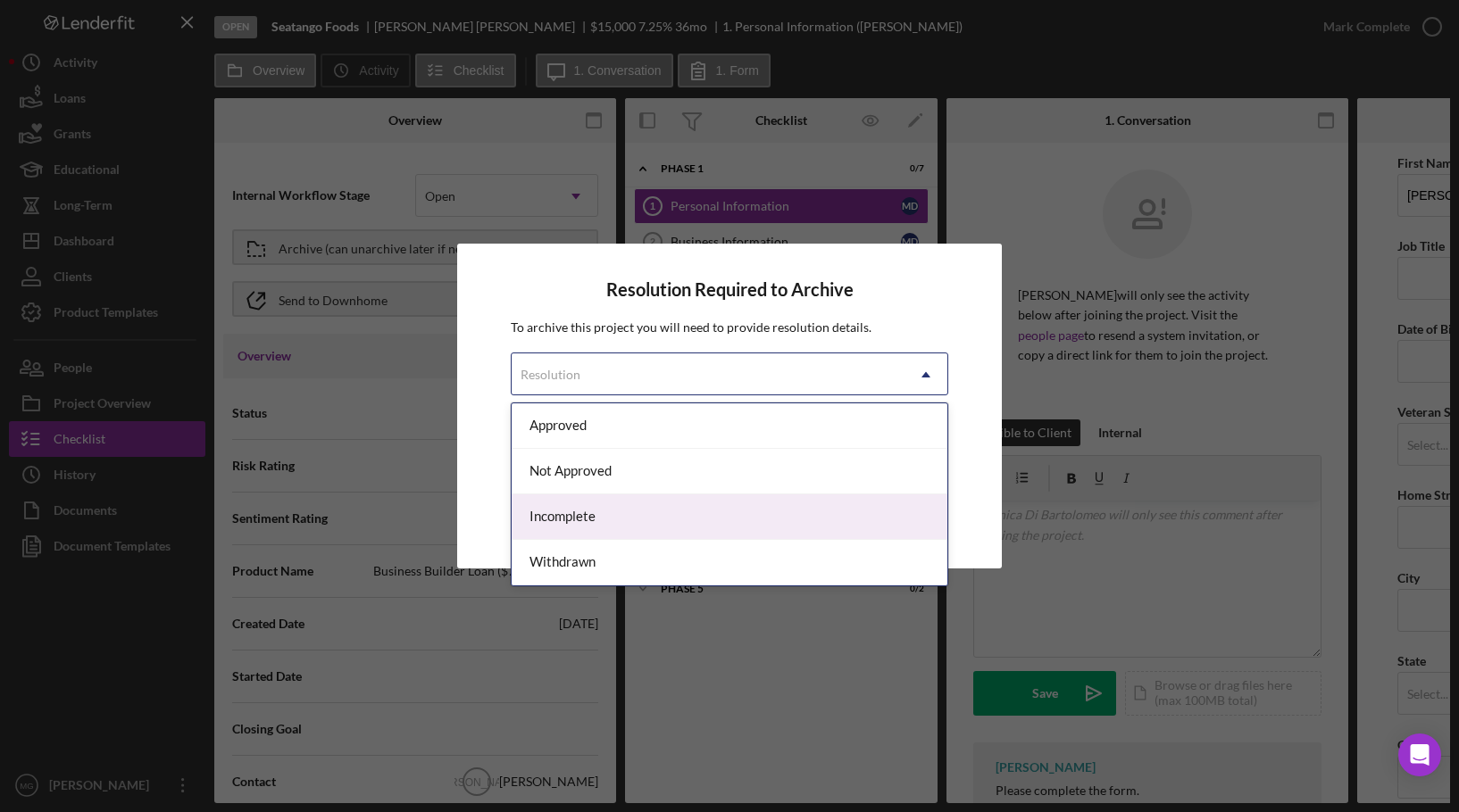
click at [659, 521] on div "Incomplete" at bounding box center [729, 517] width 436 height 46
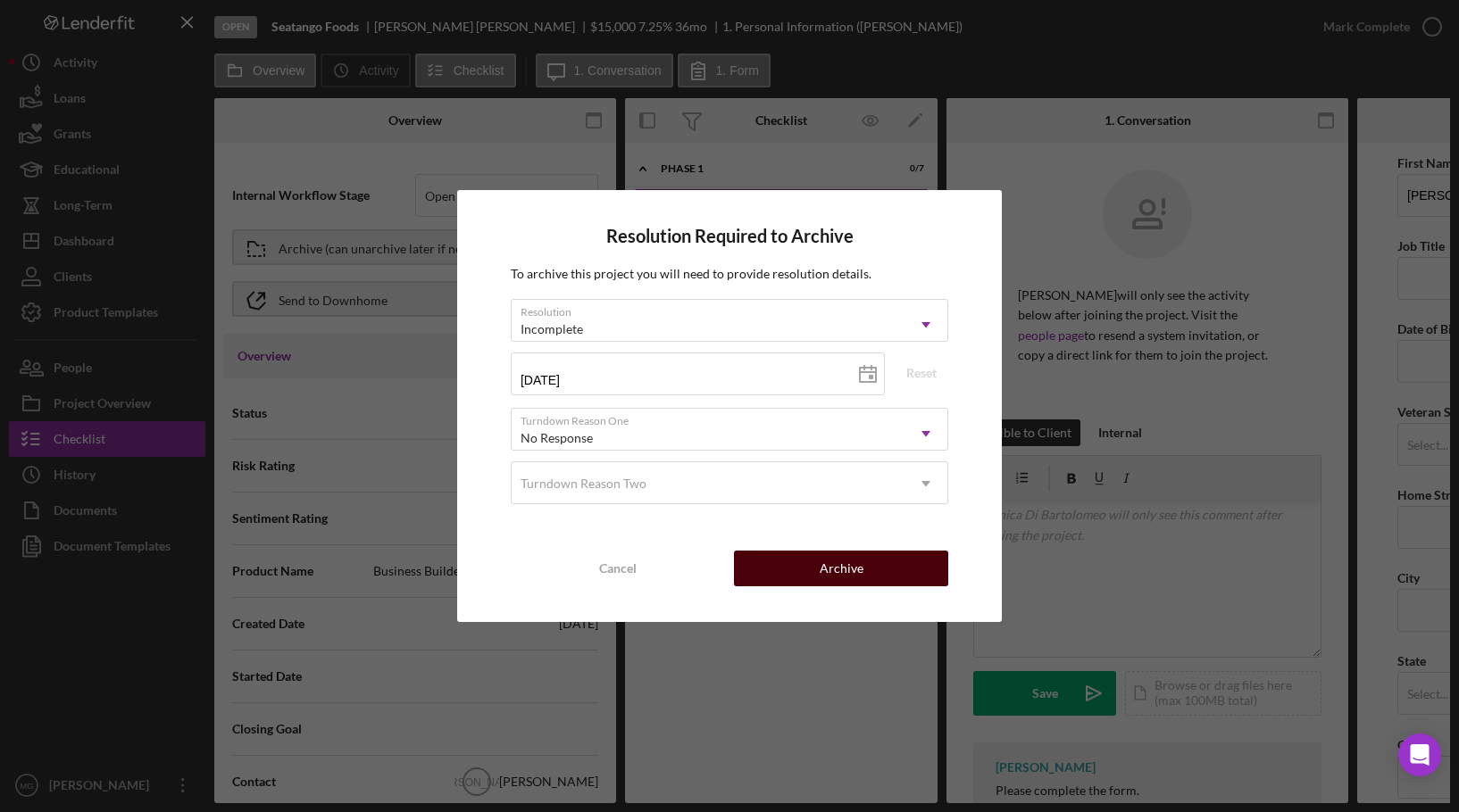
click at [833, 574] on div "Archive" at bounding box center [841, 569] width 44 height 35
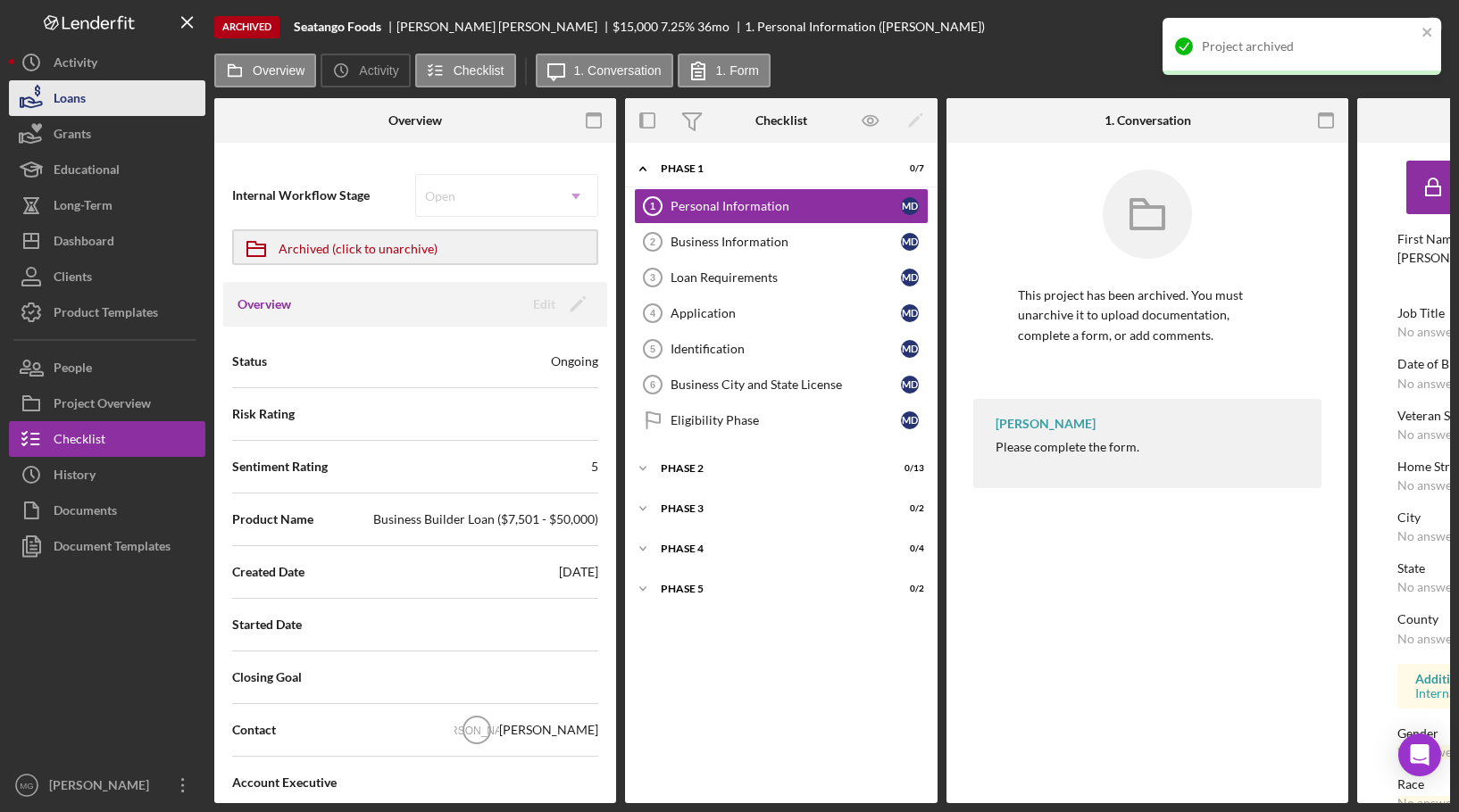
click at [90, 98] on button "Loans" at bounding box center [107, 98] width 196 height 35
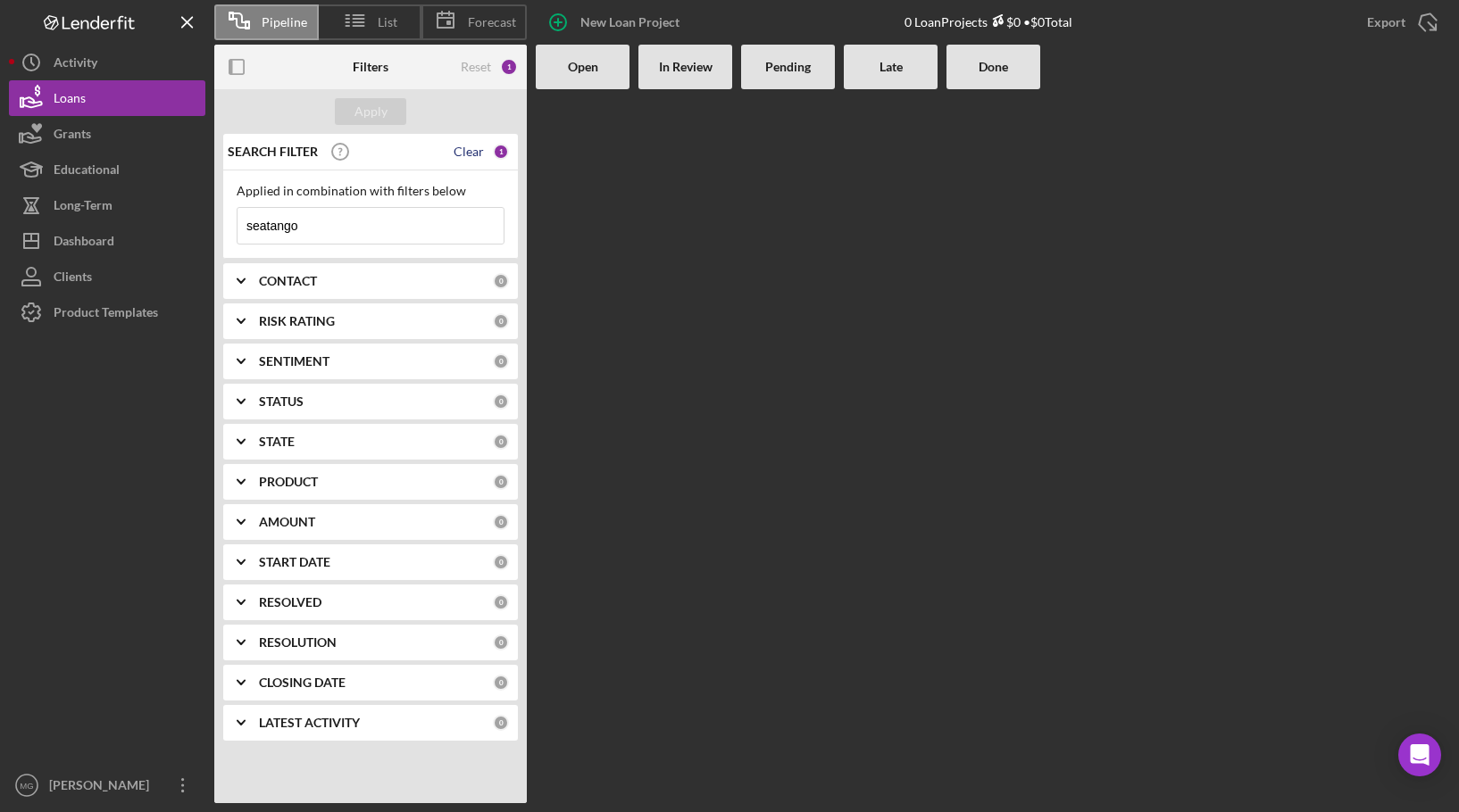
click at [464, 151] on div "Clear" at bounding box center [468, 151] width 31 height 14
click at [376, 98] on div "Apply" at bounding box center [371, 111] width 312 height 45
click at [372, 107] on div "Apply" at bounding box center [371, 111] width 33 height 27
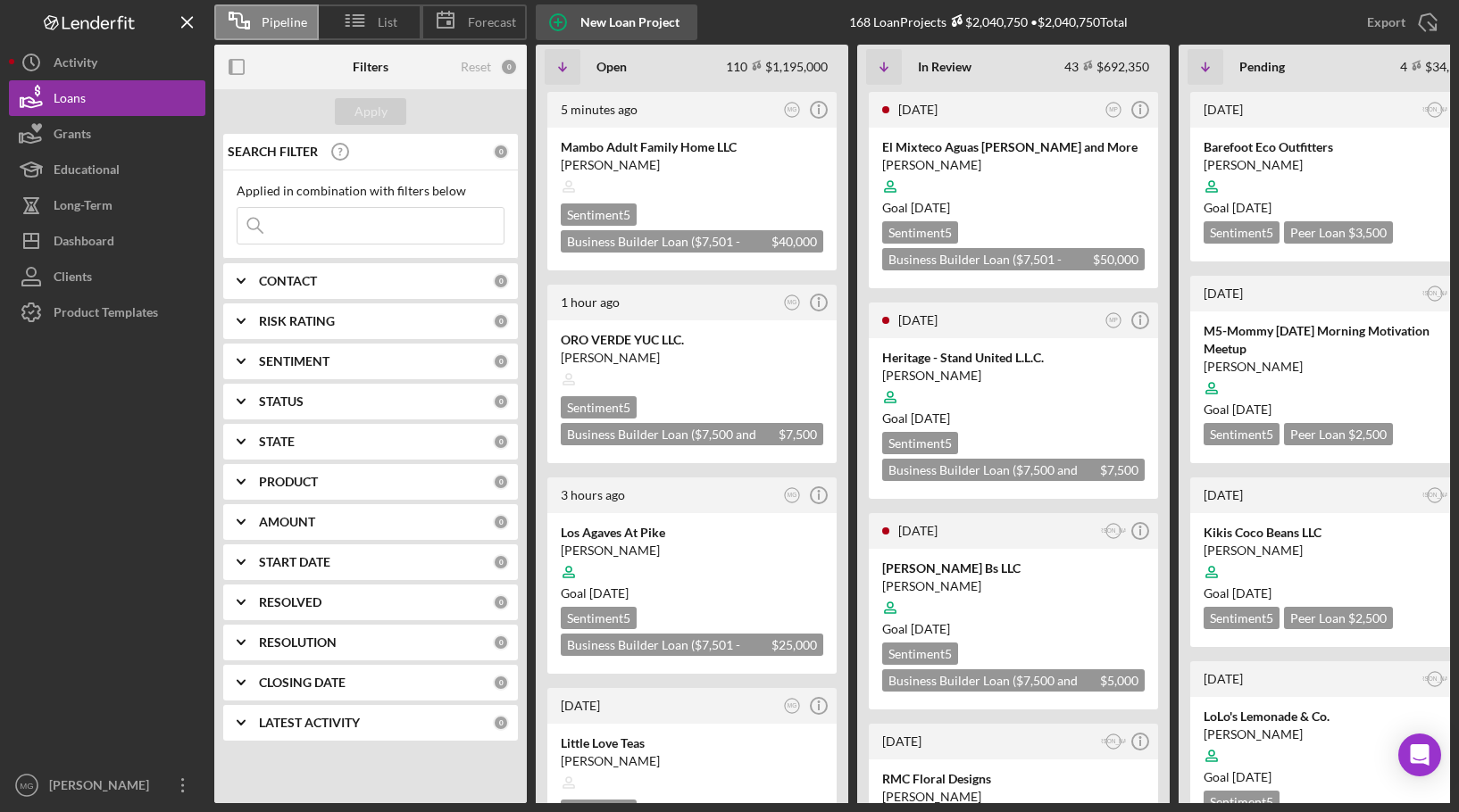
click at [616, 26] on div "New Loan Project" at bounding box center [629, 22] width 99 height 35
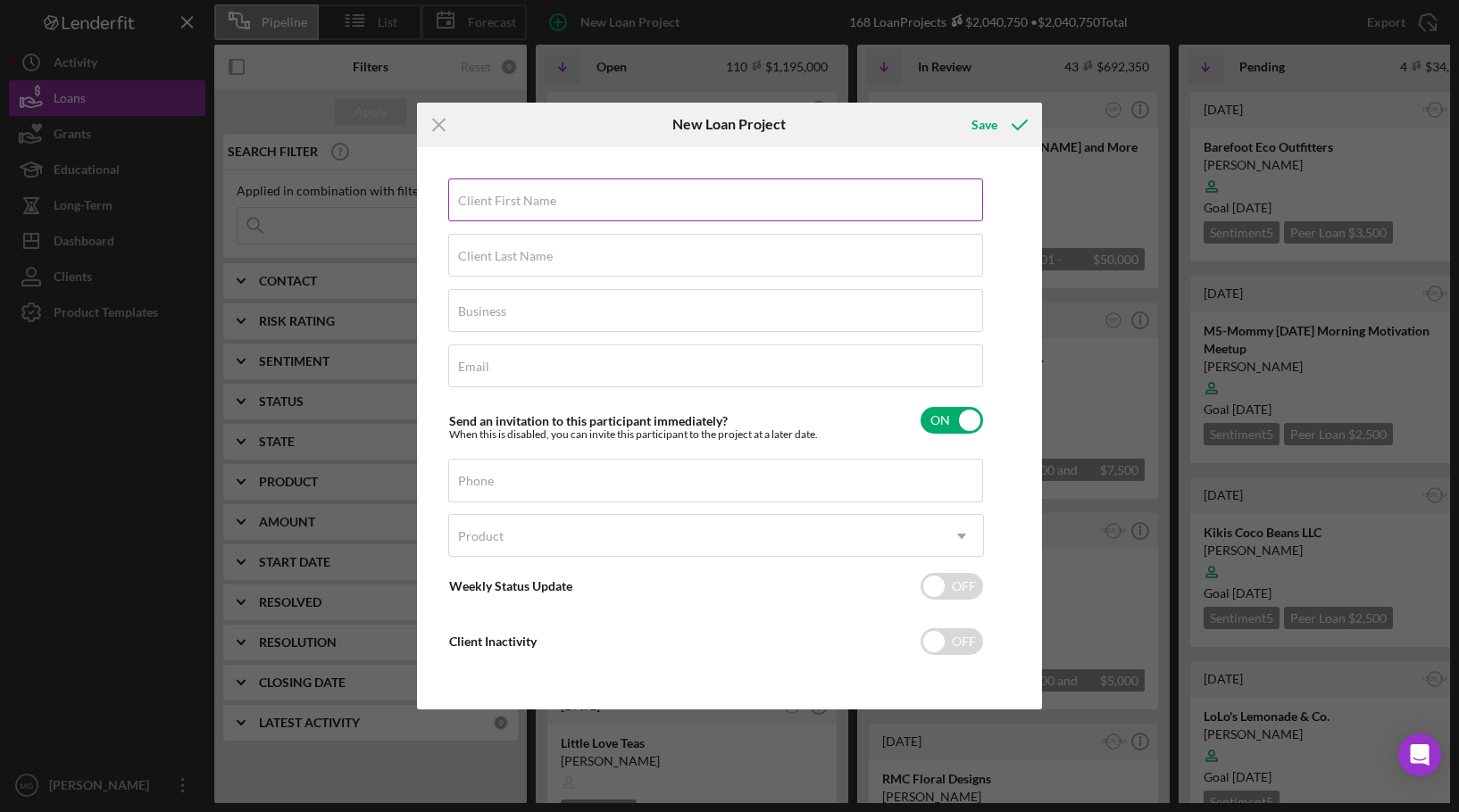
click at [631, 200] on div "Client First Name Required" at bounding box center [716, 201] width 535 height 45
type input "[PERSON_NAME]"
type input "DiBartholomeo"
type input "Seatango LLC"
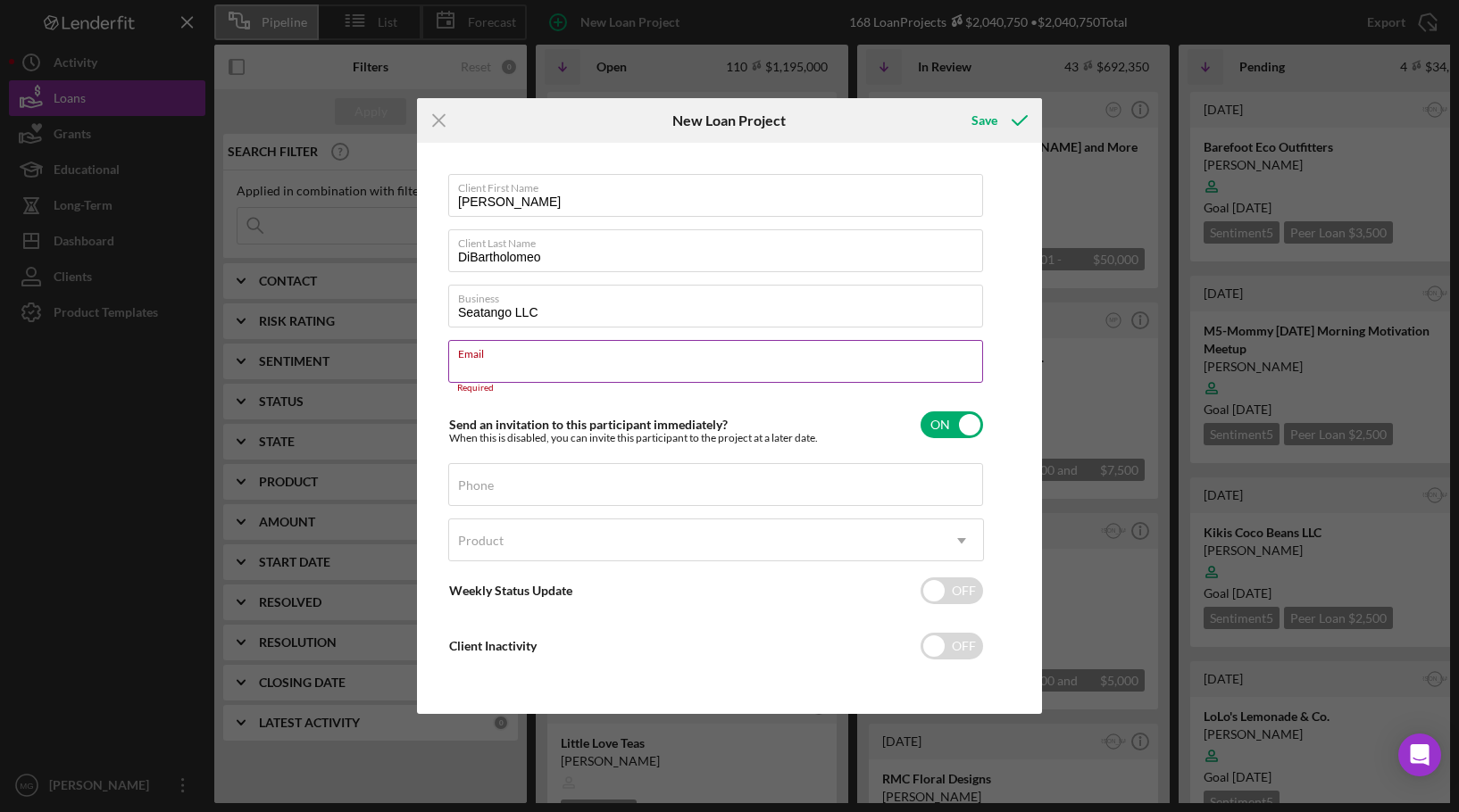
paste input "[PERSON_NAME][EMAIL_ADDRESS][DOMAIN_NAME]"
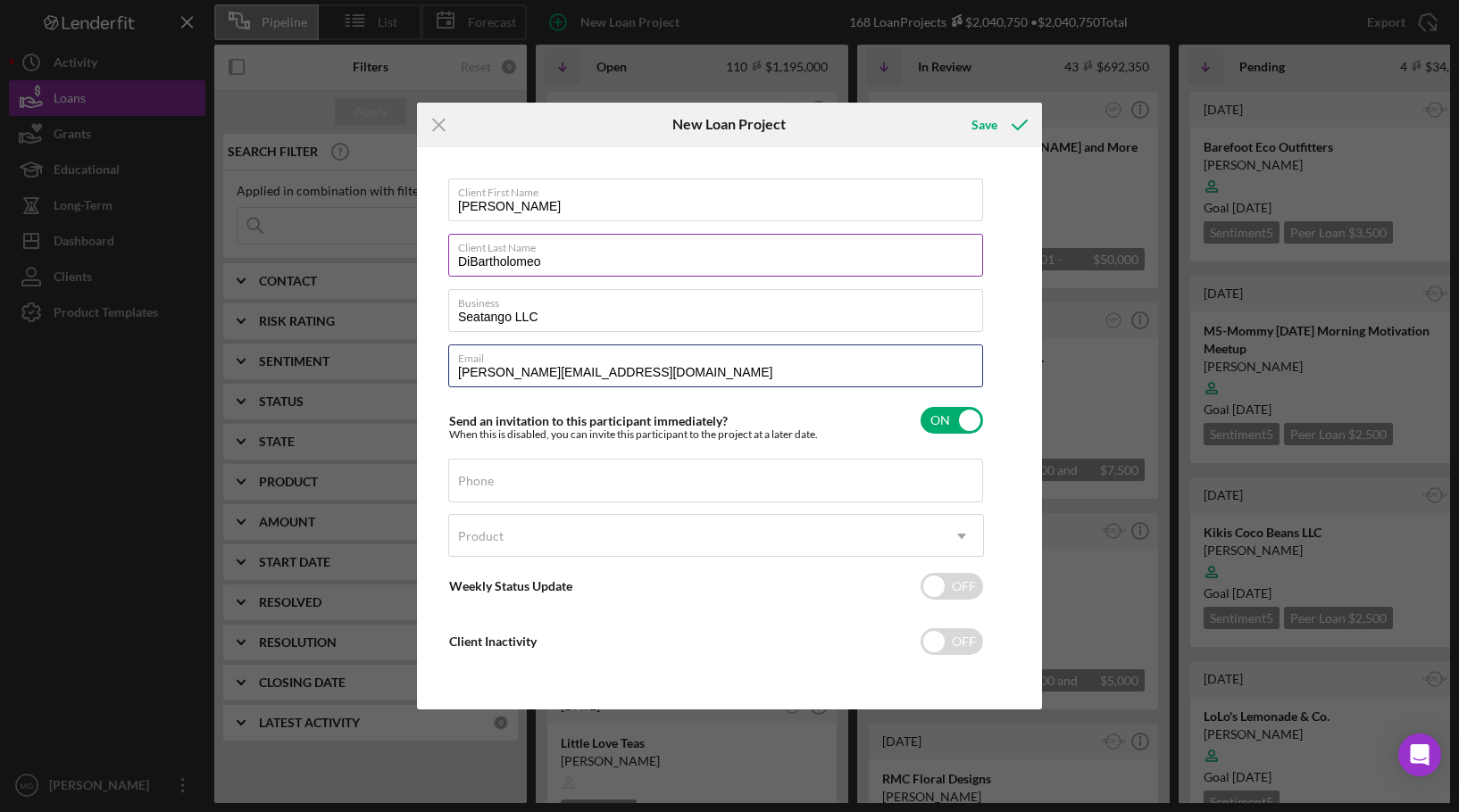
type input "[PERSON_NAME][EMAIL_ADDRESS][DOMAIN_NAME]"
click at [492, 261] on input "DiBartholomeo" at bounding box center [715, 255] width 534 height 43
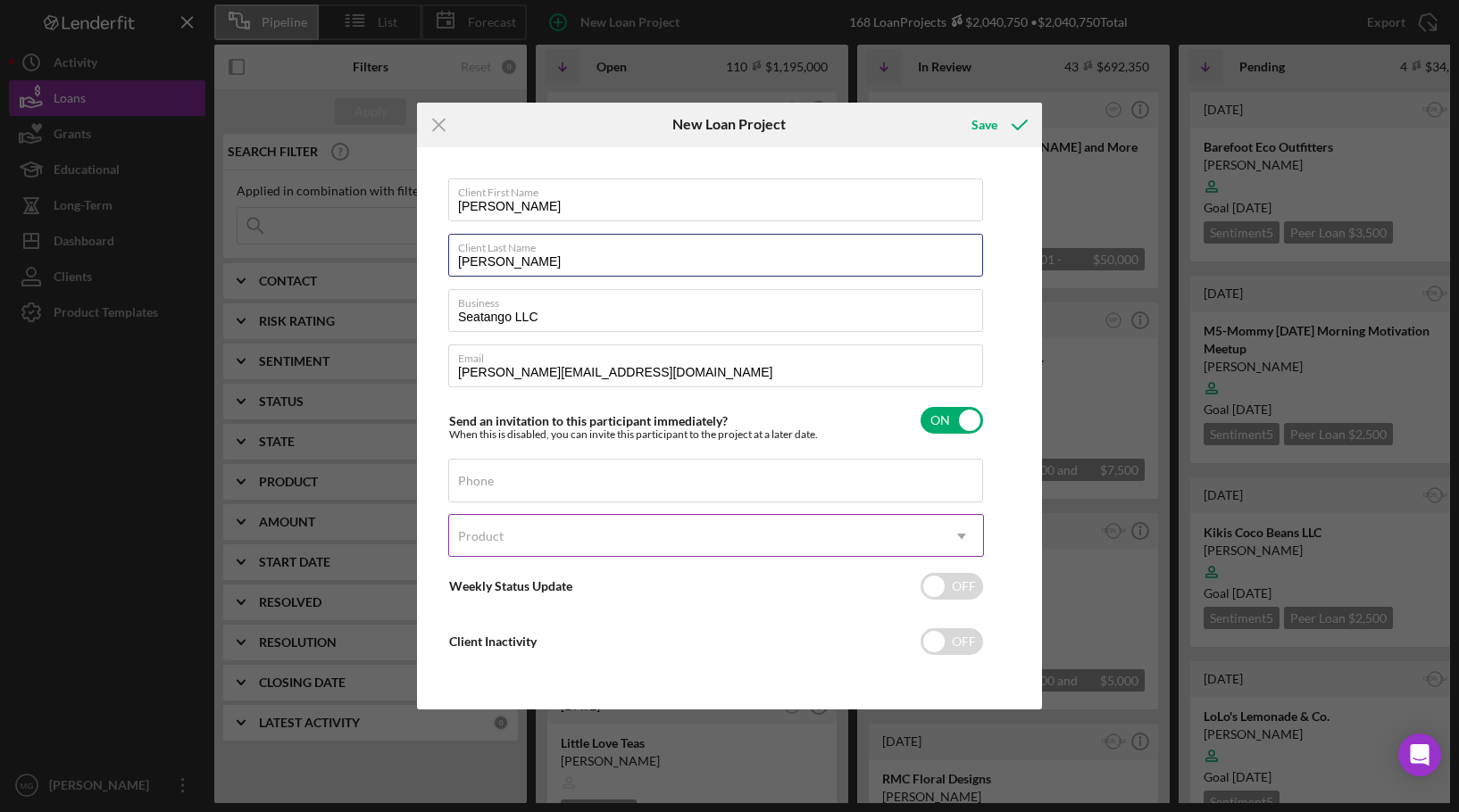
type input "[PERSON_NAME]"
click at [703, 537] on div "Product" at bounding box center [694, 536] width 491 height 41
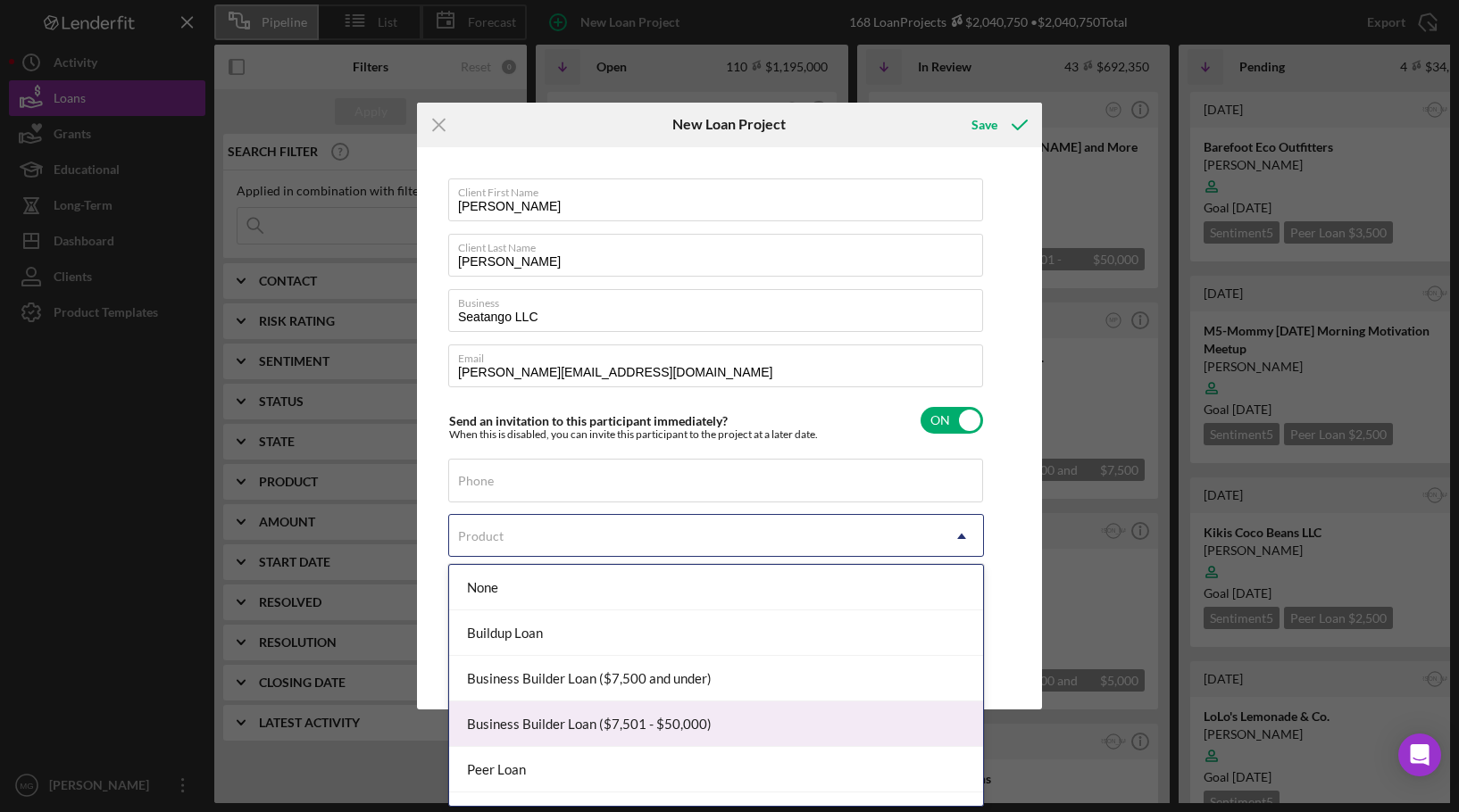
click at [694, 711] on div "Business Builder Loan ($7,501 - $50,000)" at bounding box center [716, 724] width 533 height 46
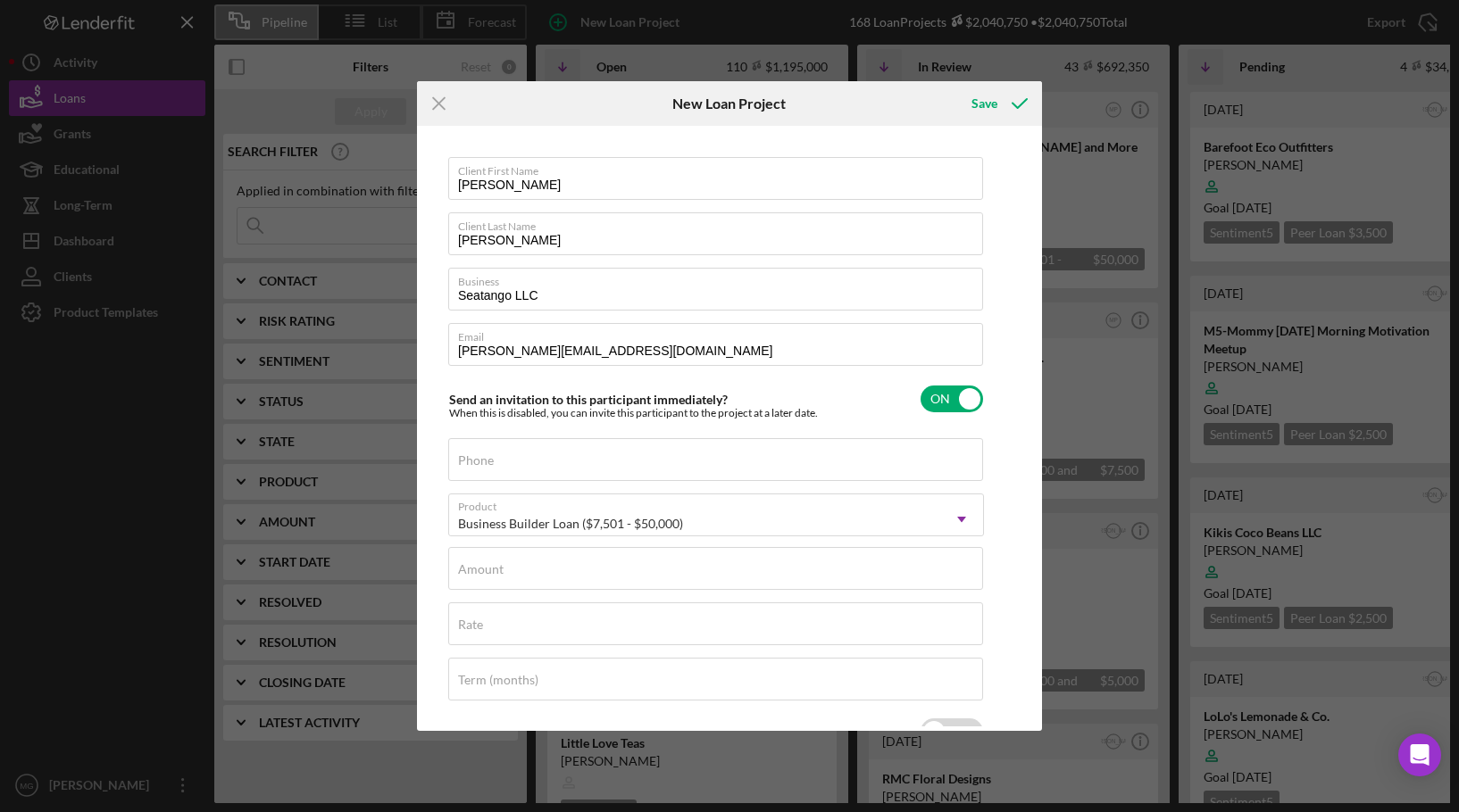
type input "7.250%"
click at [640, 568] on div "Amount" at bounding box center [716, 570] width 535 height 45
type input "$40,000"
click at [611, 678] on div "Term (months)" at bounding box center [716, 680] width 535 height 45
type input "60"
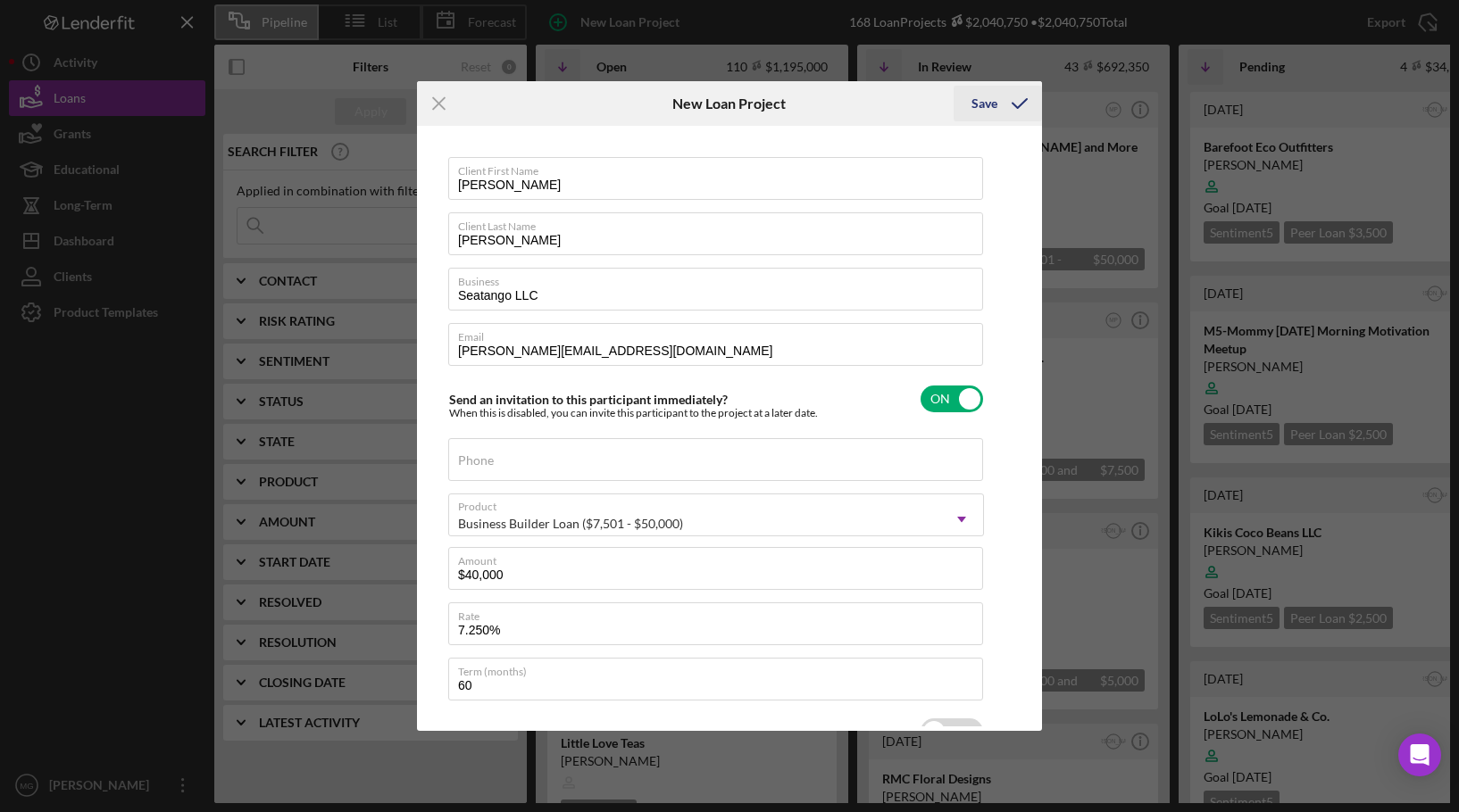
click at [988, 104] on div "Save" at bounding box center [984, 103] width 26 height 35
